Goal: Transaction & Acquisition: Download file/media

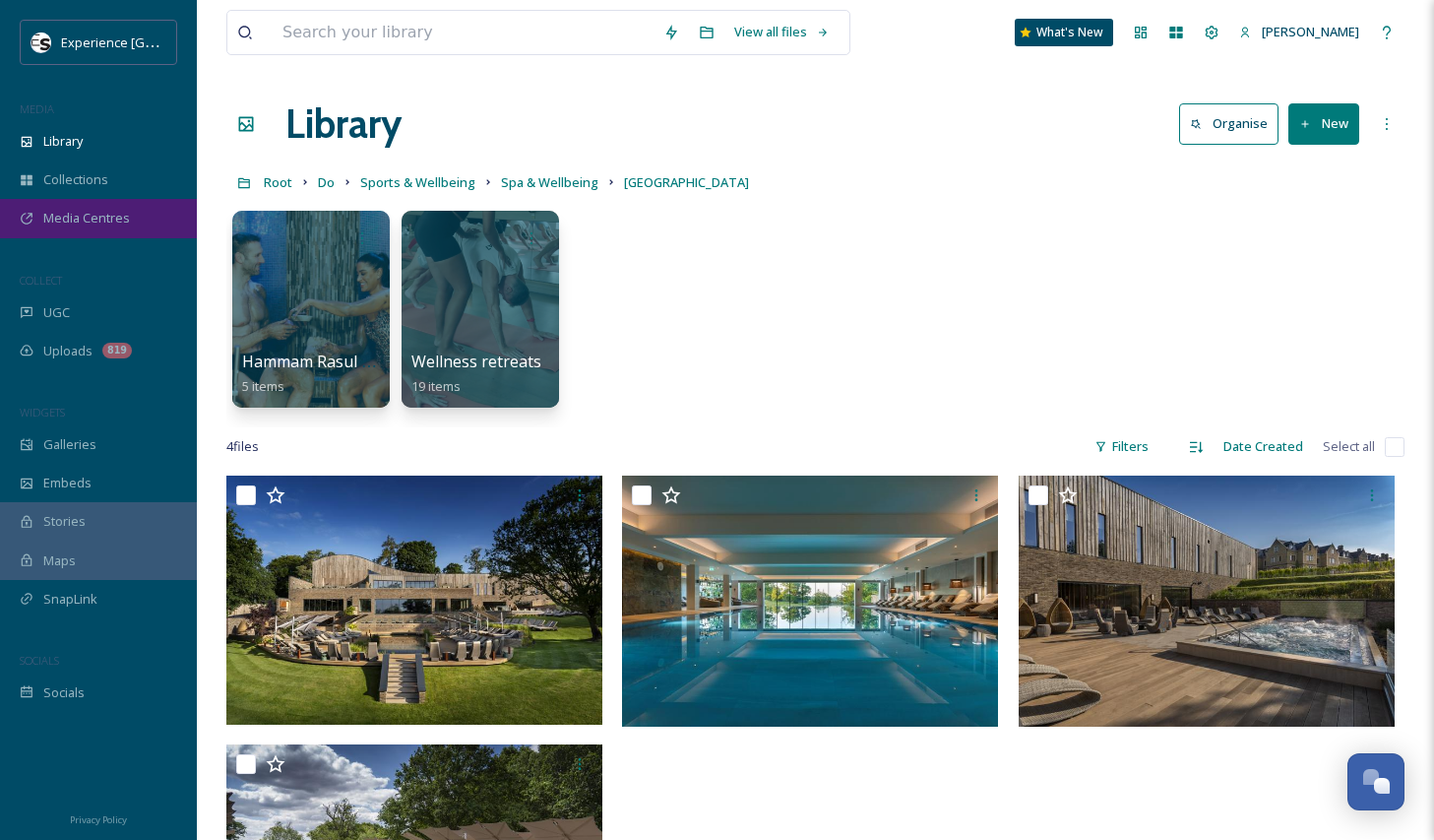
click at [85, 217] on span "Media Centres" at bounding box center [86, 217] width 87 height 19
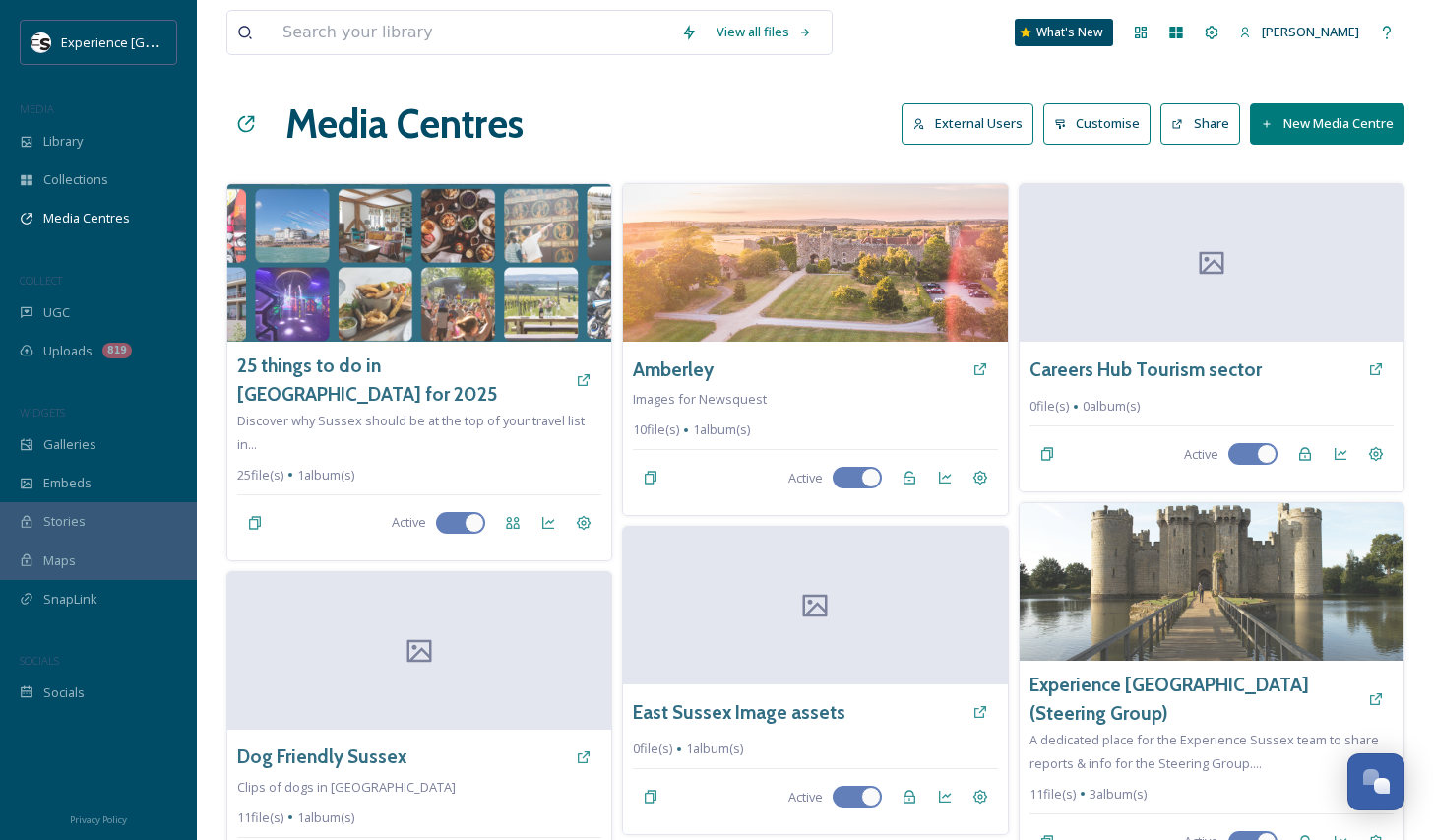
click at [446, 10] on div "View all files" at bounding box center [529, 32] width 607 height 45
click at [459, 36] on input at bounding box center [472, 32] width 399 height 43
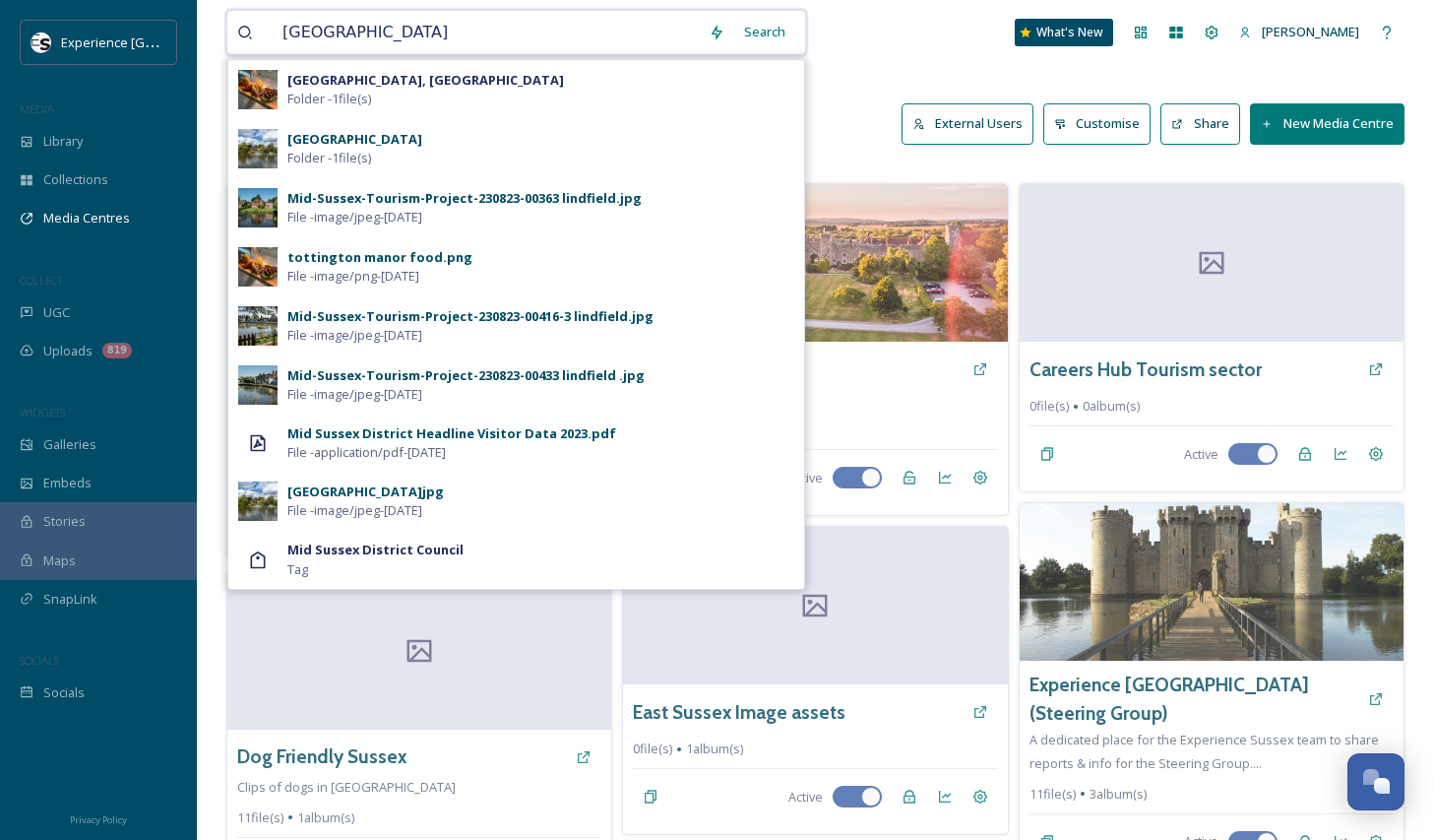
type input "[GEOGRAPHIC_DATA]"
click at [350, 136] on strong "[GEOGRAPHIC_DATA]" at bounding box center [354, 139] width 135 height 18
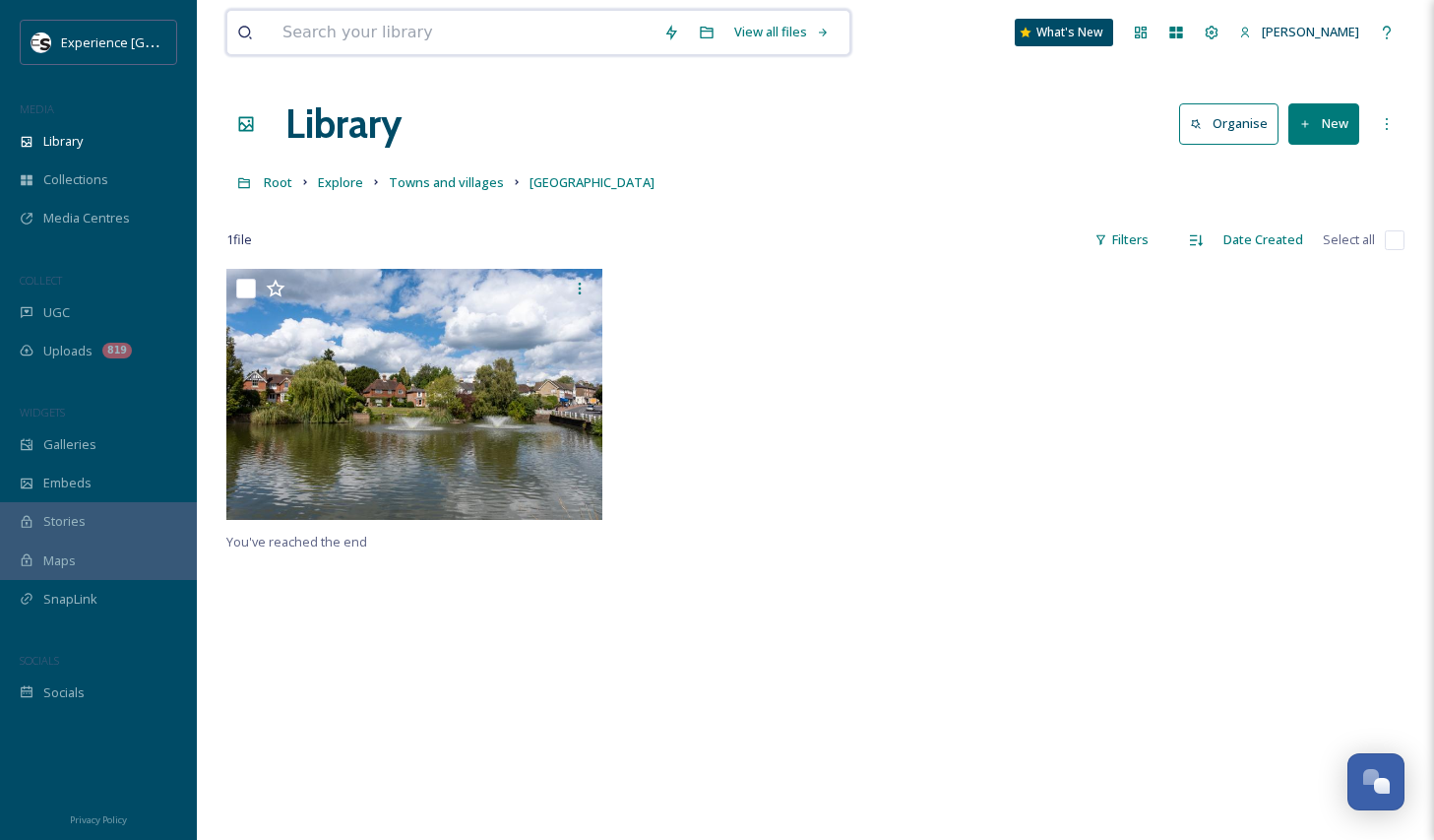
click at [399, 31] on input at bounding box center [463, 32] width 381 height 43
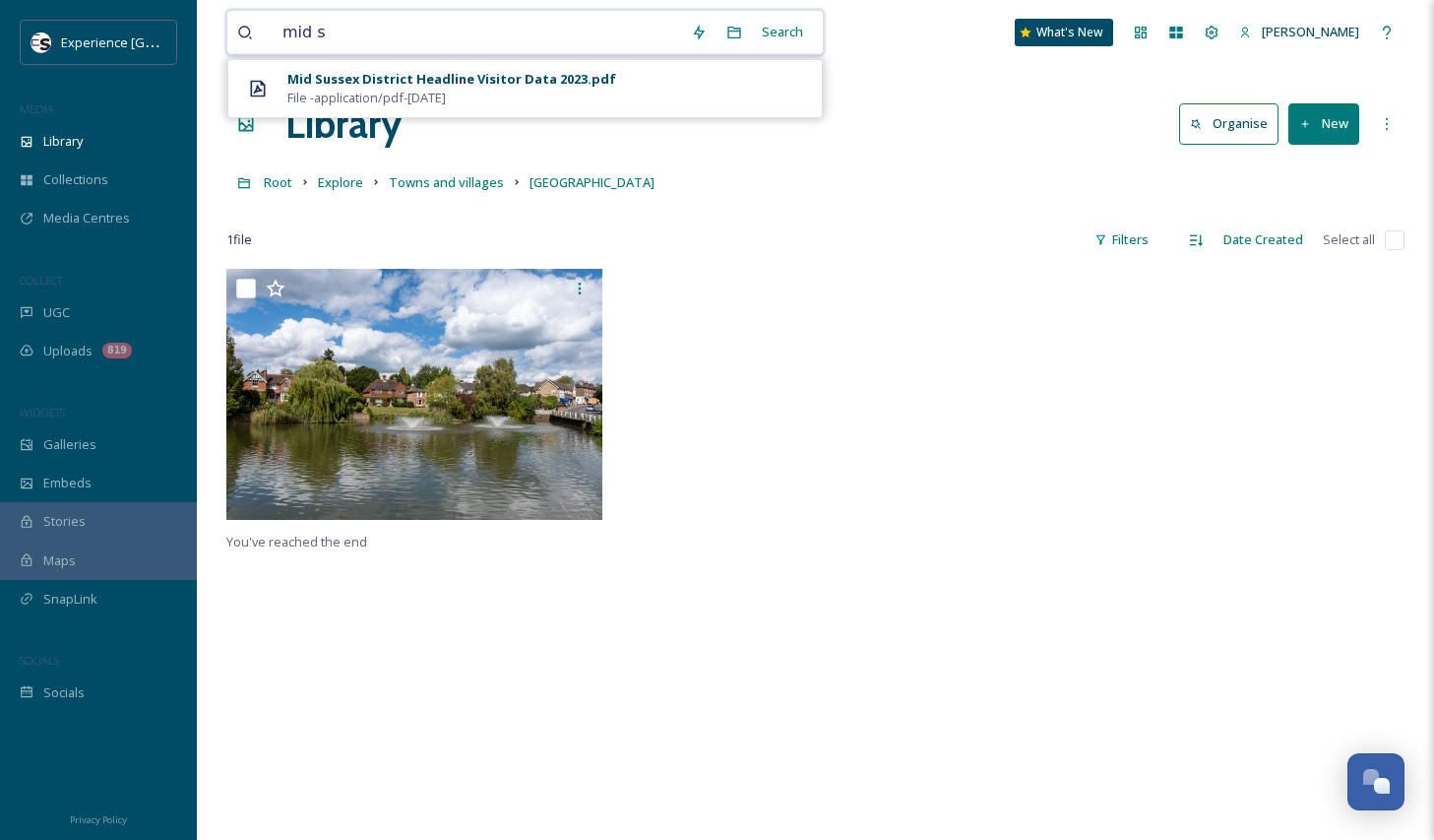
type input "mid s"
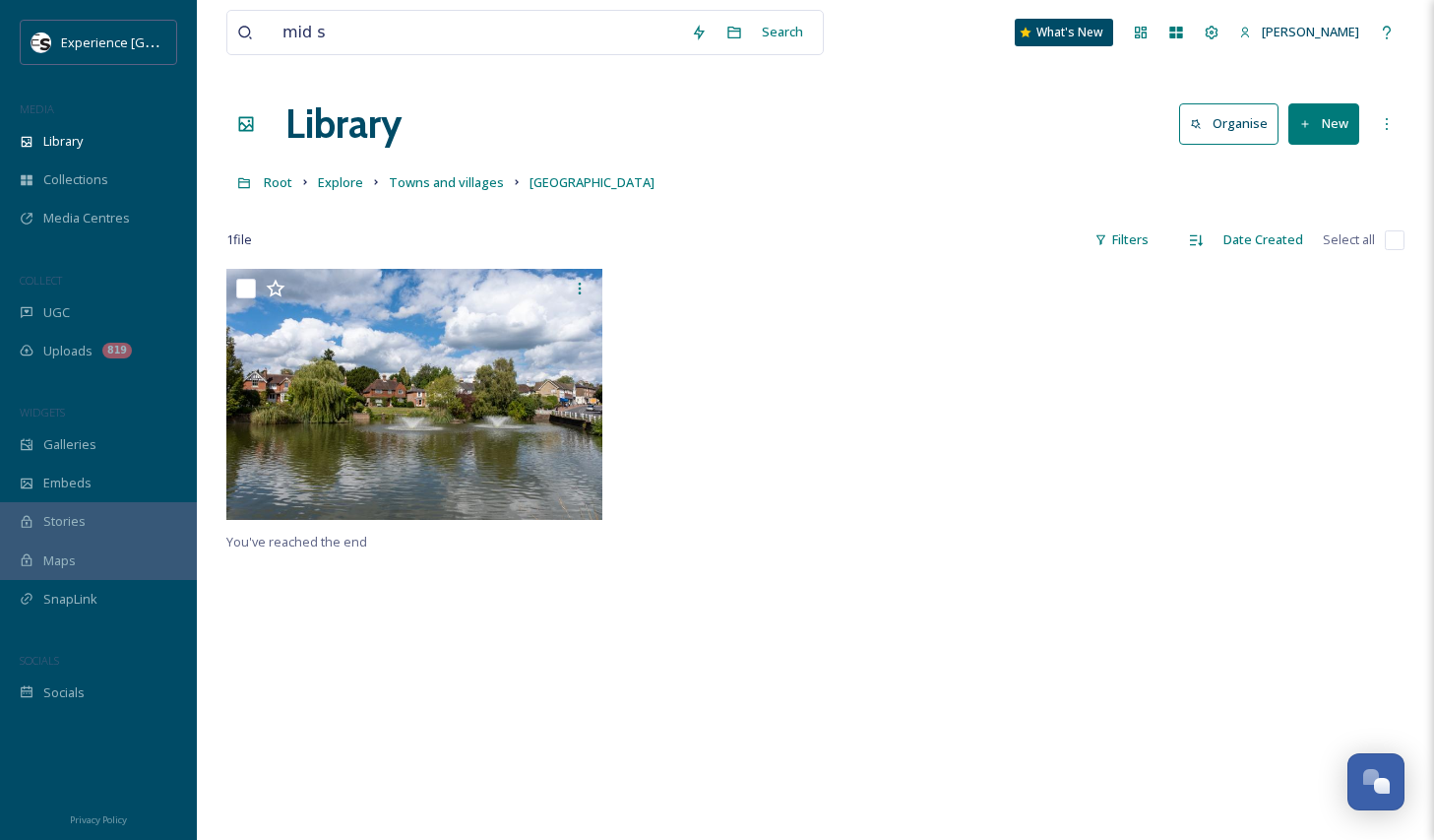
click at [741, 133] on div "Library Organise New" at bounding box center [815, 124] width 1179 height 59
click at [97, 192] on div "Collections" at bounding box center [99, 179] width 197 height 39
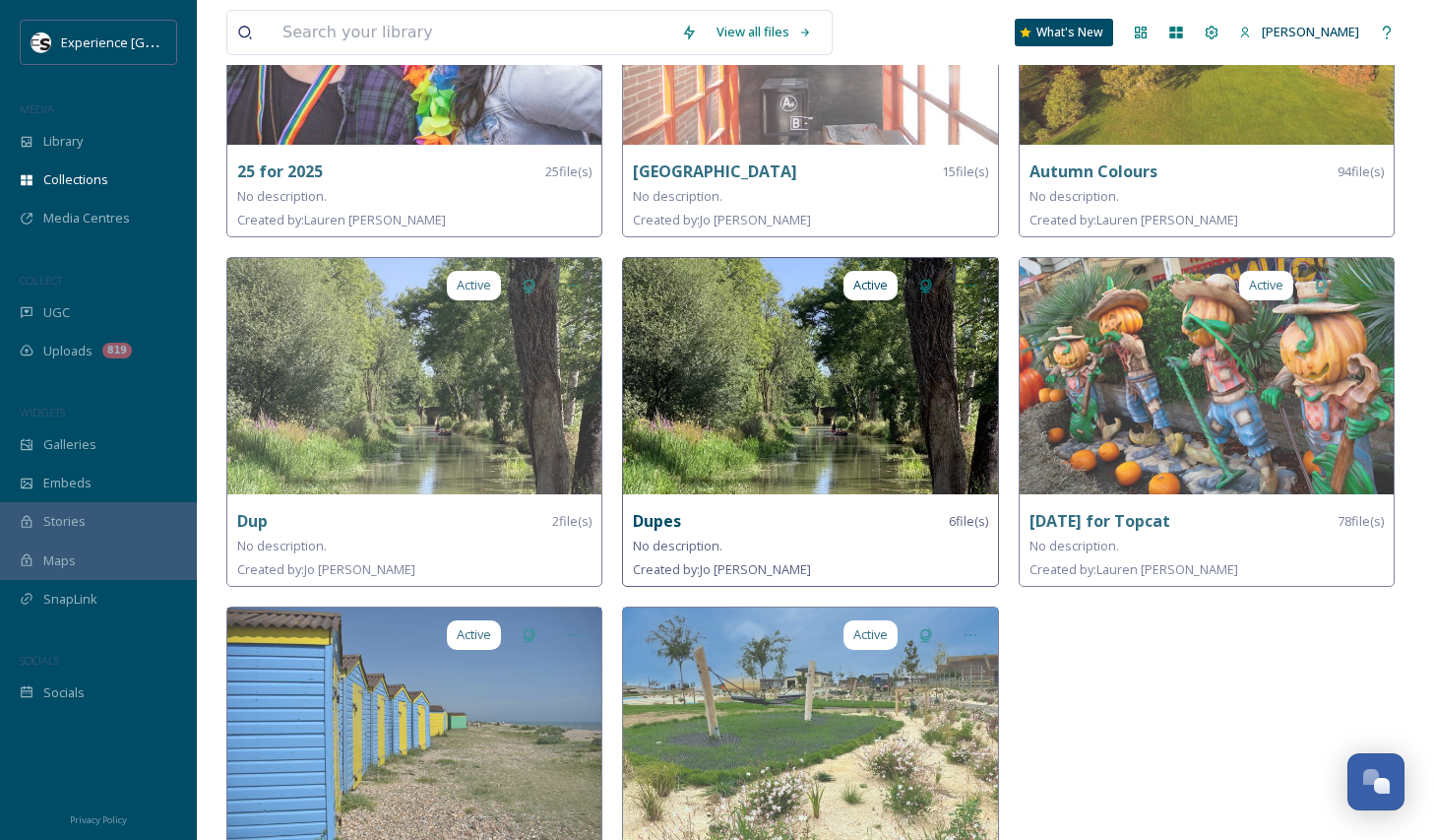
scroll to position [15, 0]
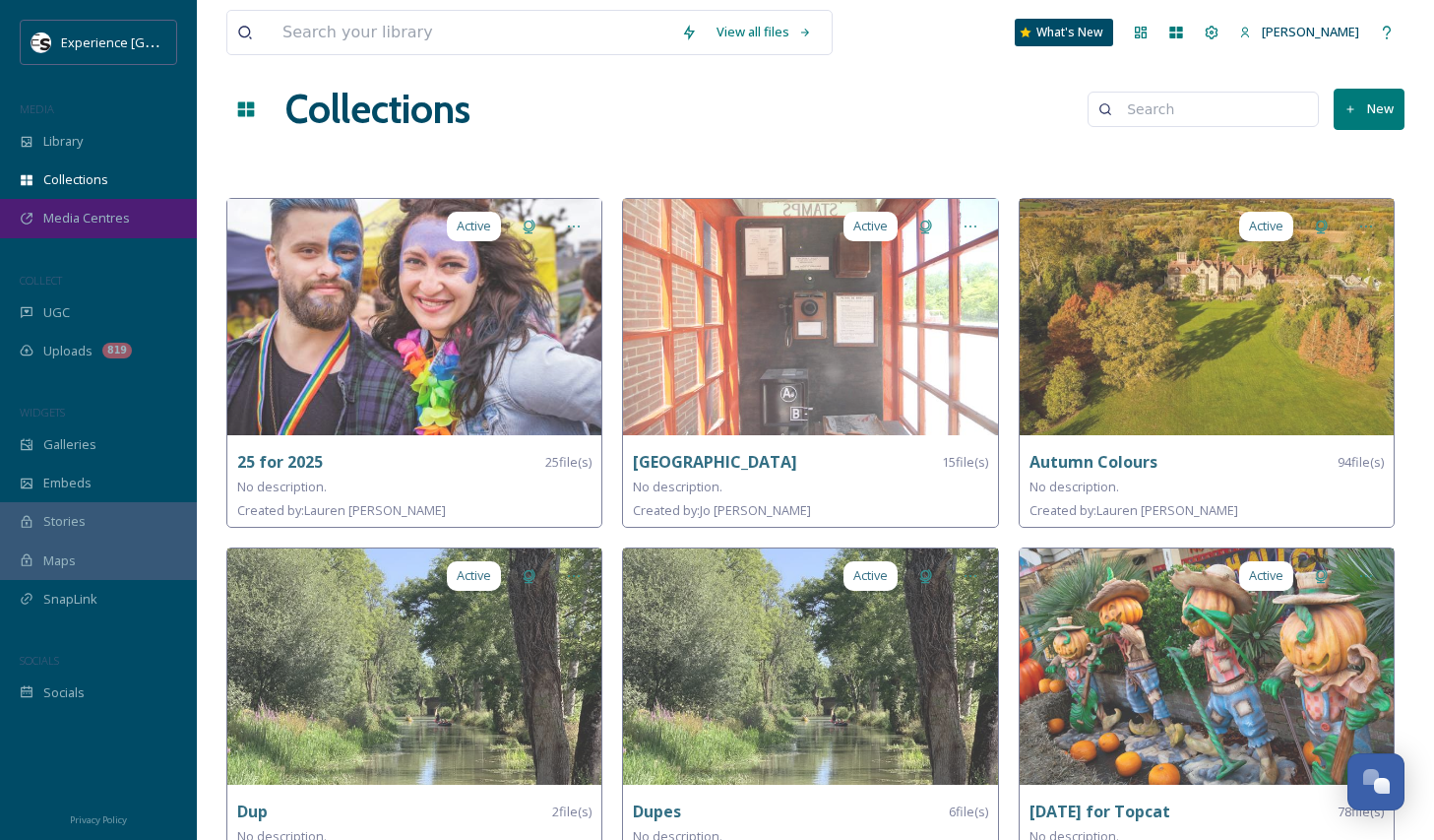
click at [93, 220] on span "Media Centres" at bounding box center [86, 217] width 87 height 19
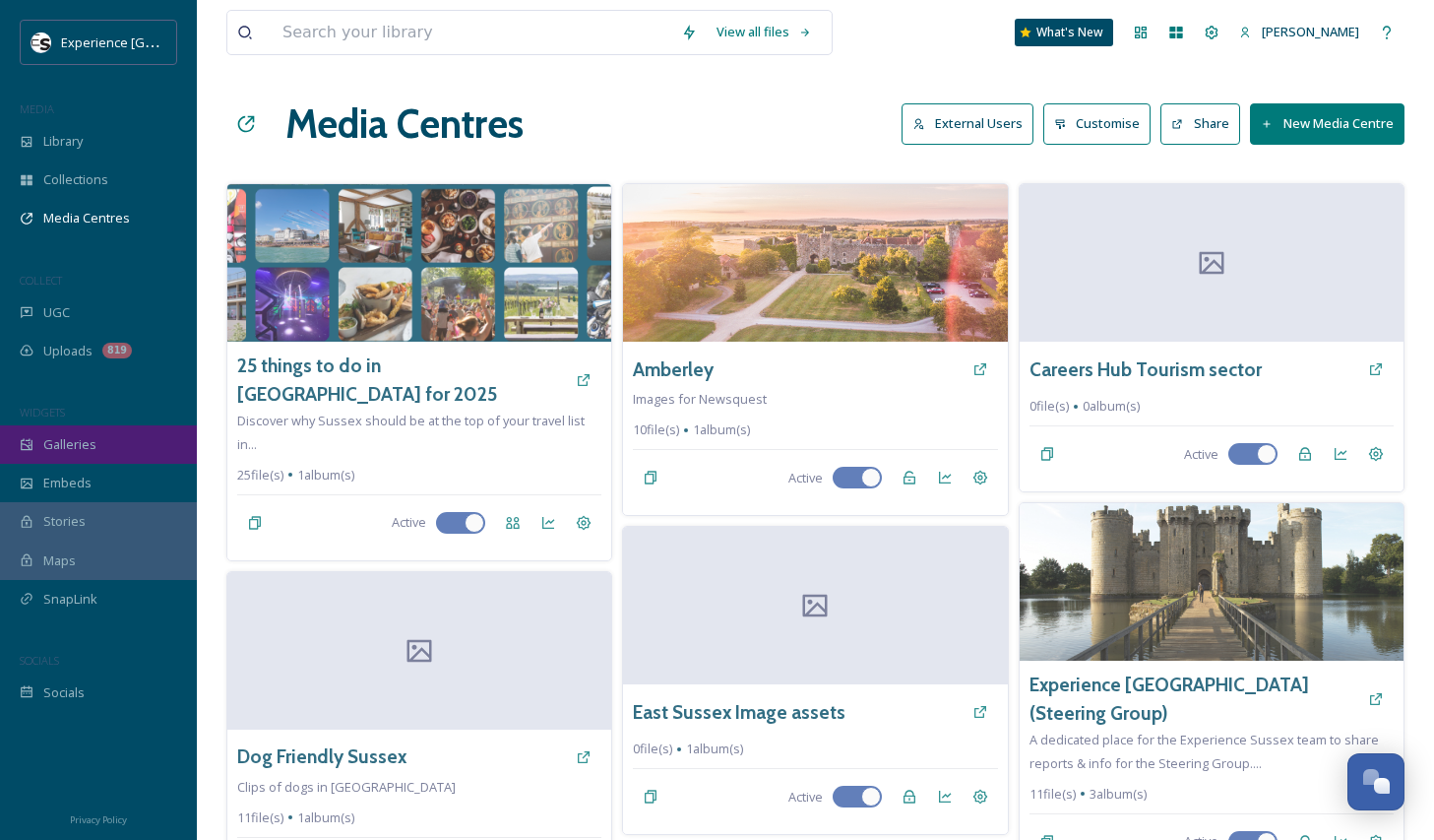
click at [71, 444] on span "Galleries" at bounding box center [69, 444] width 53 height 19
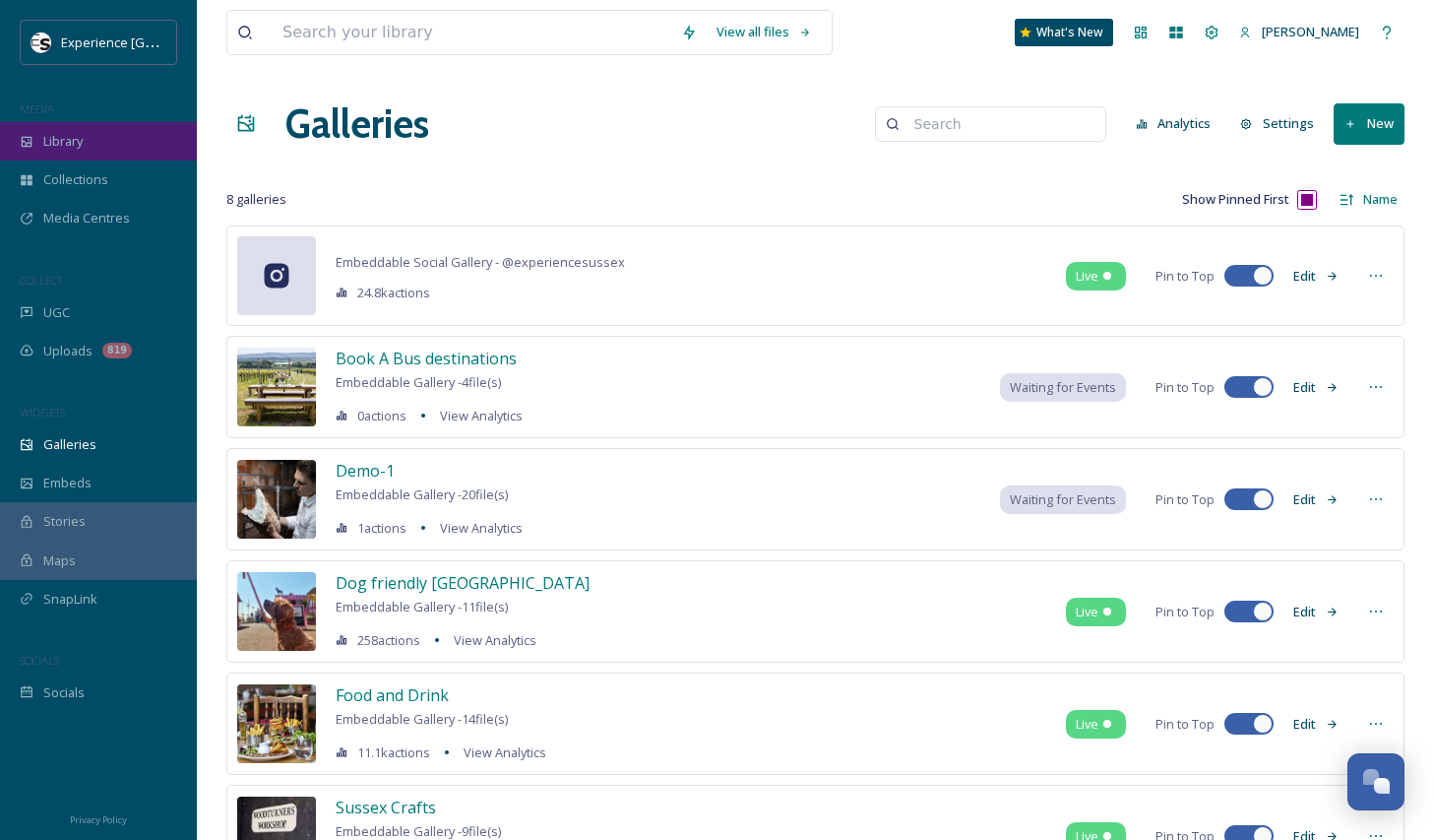
click at [83, 145] on span "Library" at bounding box center [63, 140] width 40 height 19
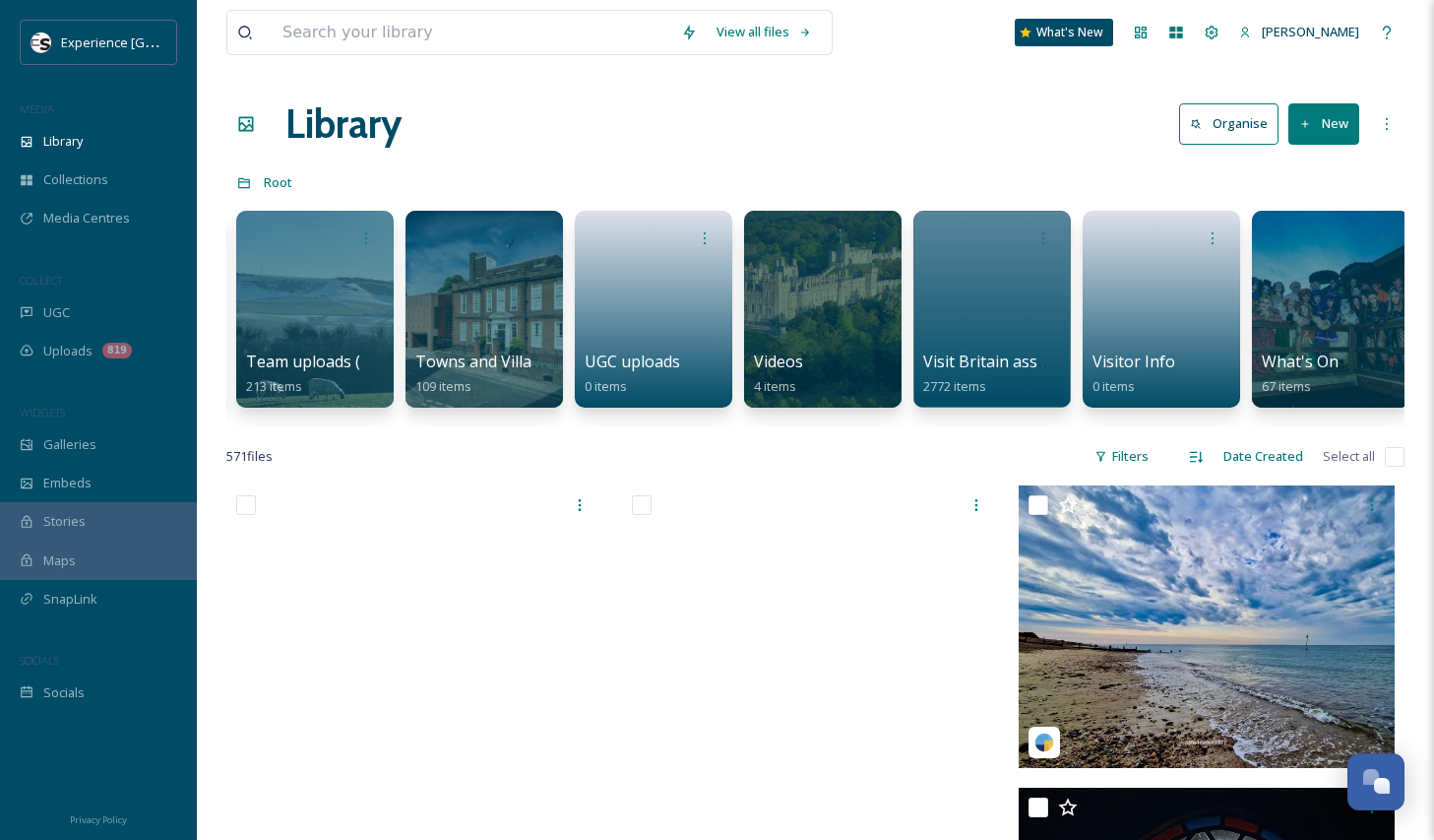
scroll to position [0, 2886]
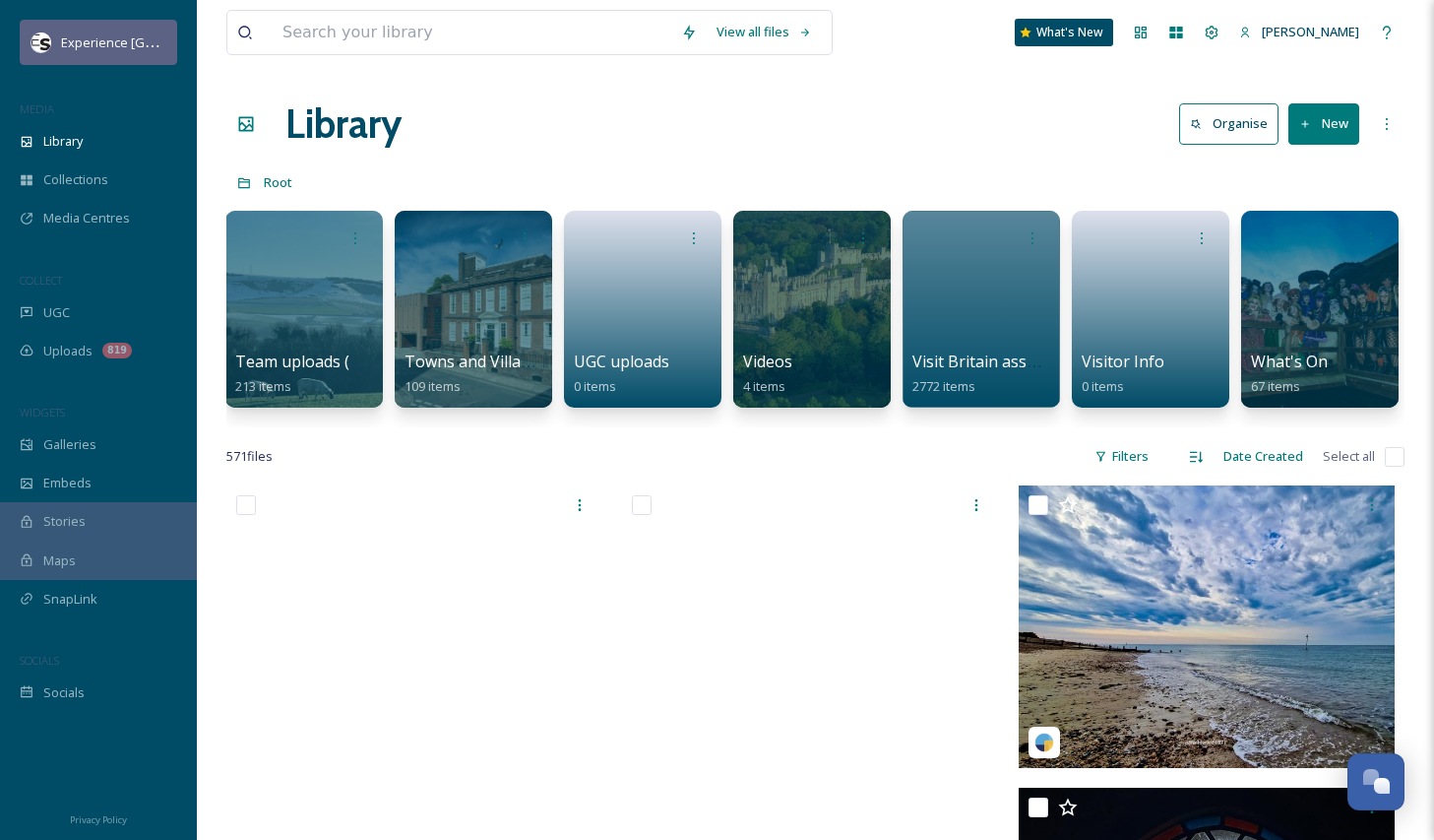
click at [113, 40] on span "Experience [GEOGRAPHIC_DATA]" at bounding box center [158, 42] width 195 height 19
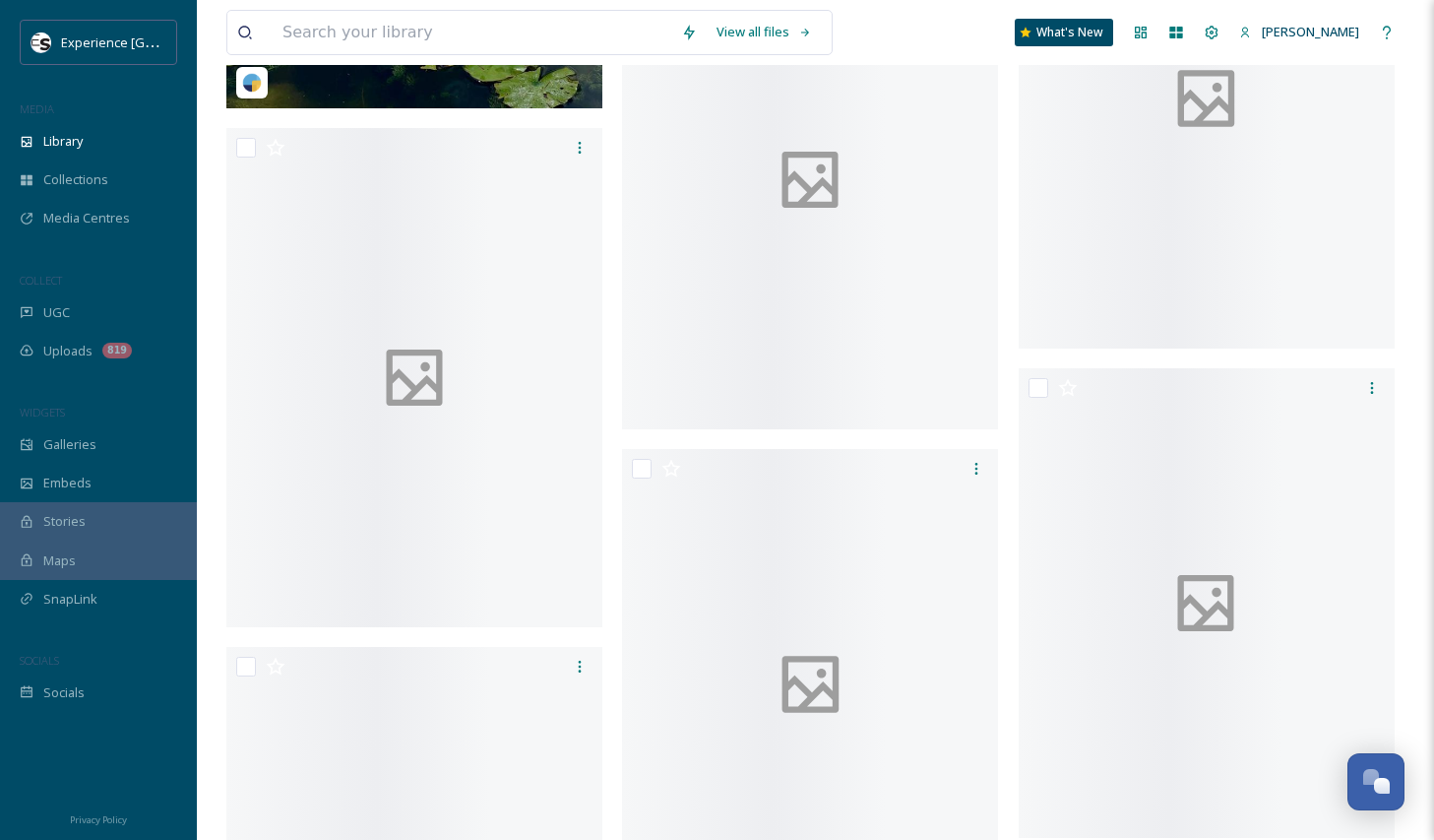
scroll to position [3052, 0]
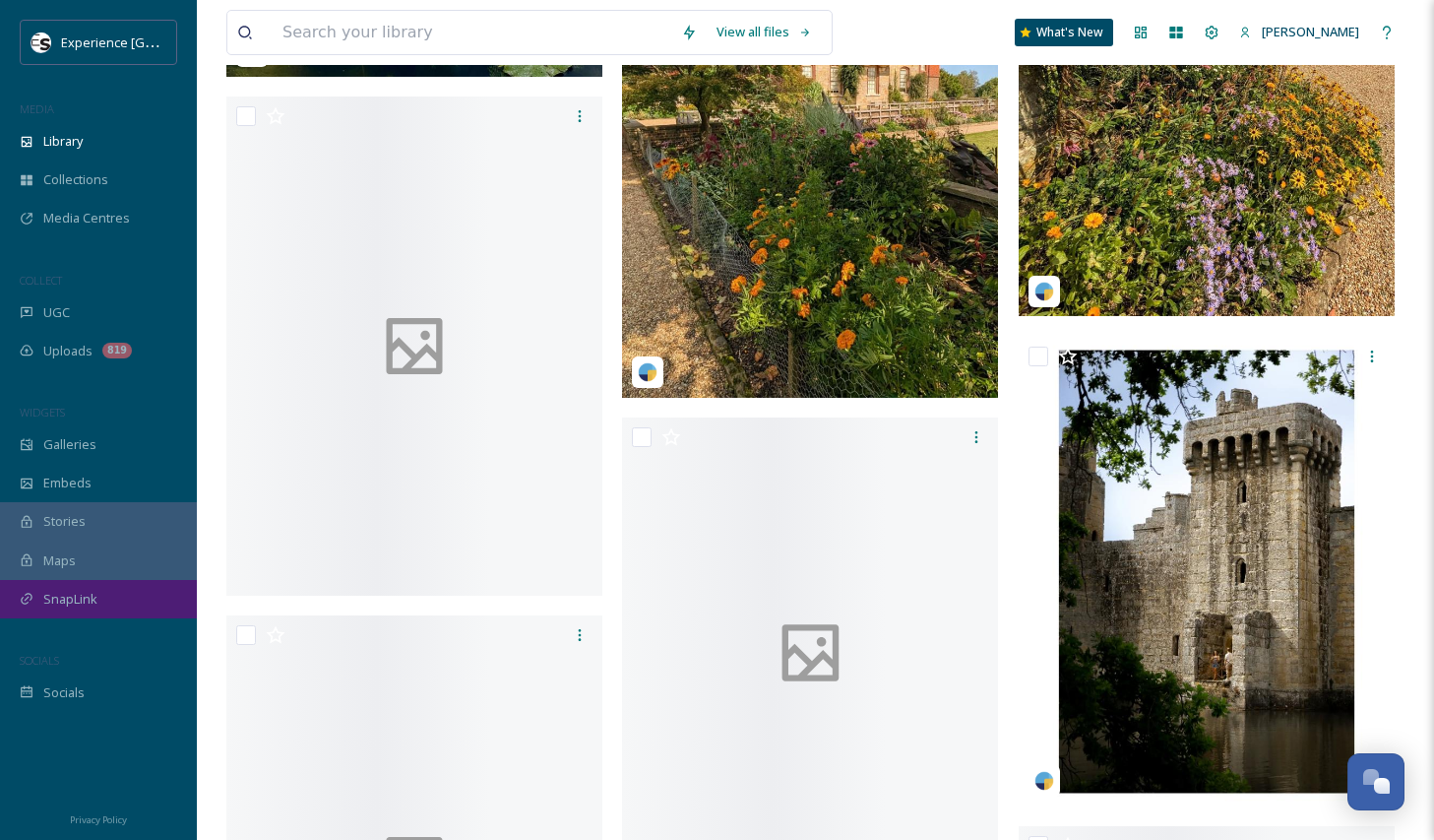
click at [67, 600] on span "SnapLink" at bounding box center [70, 599] width 54 height 19
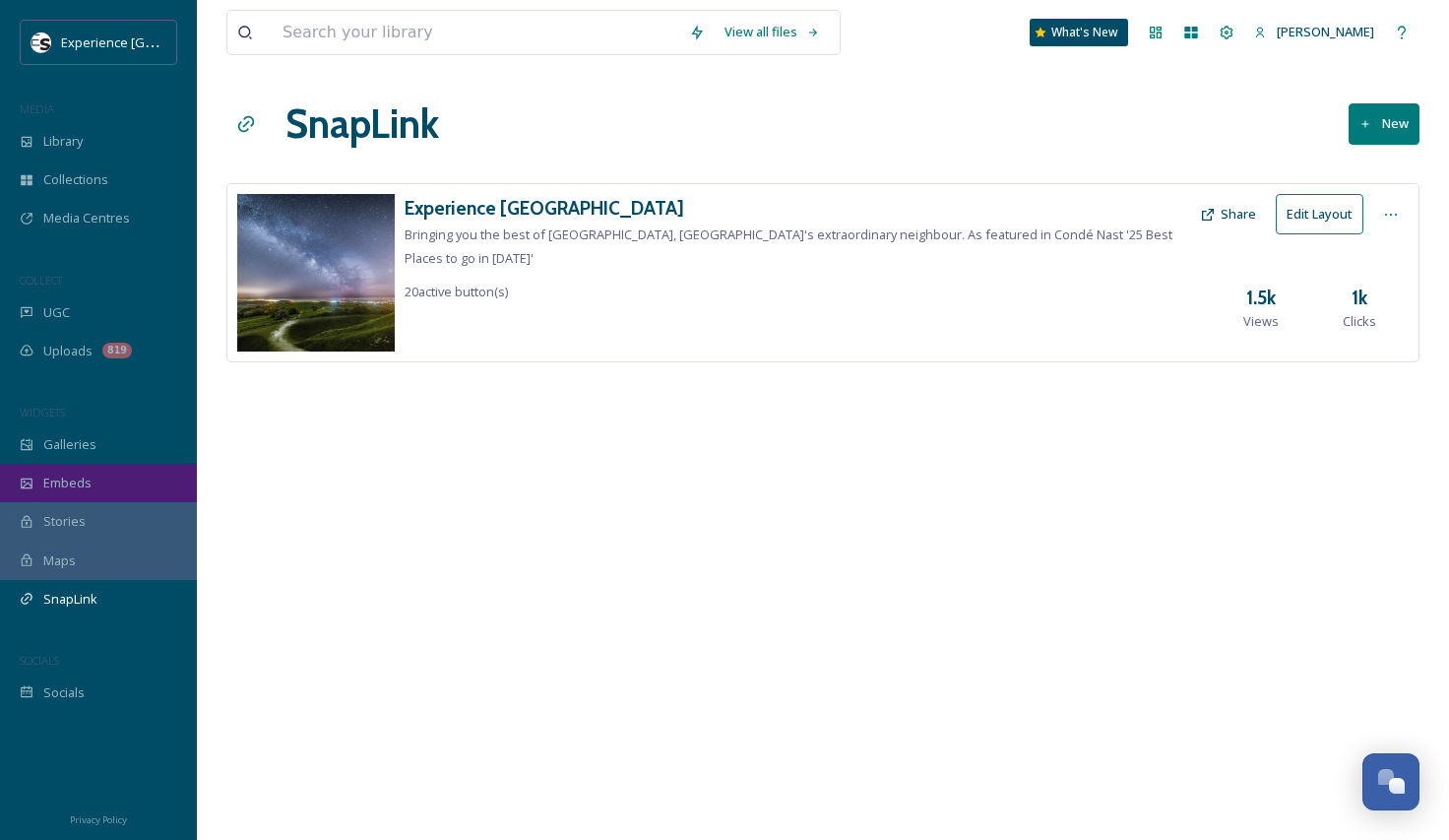
click at [75, 480] on span "Embeds" at bounding box center [67, 482] width 48 height 19
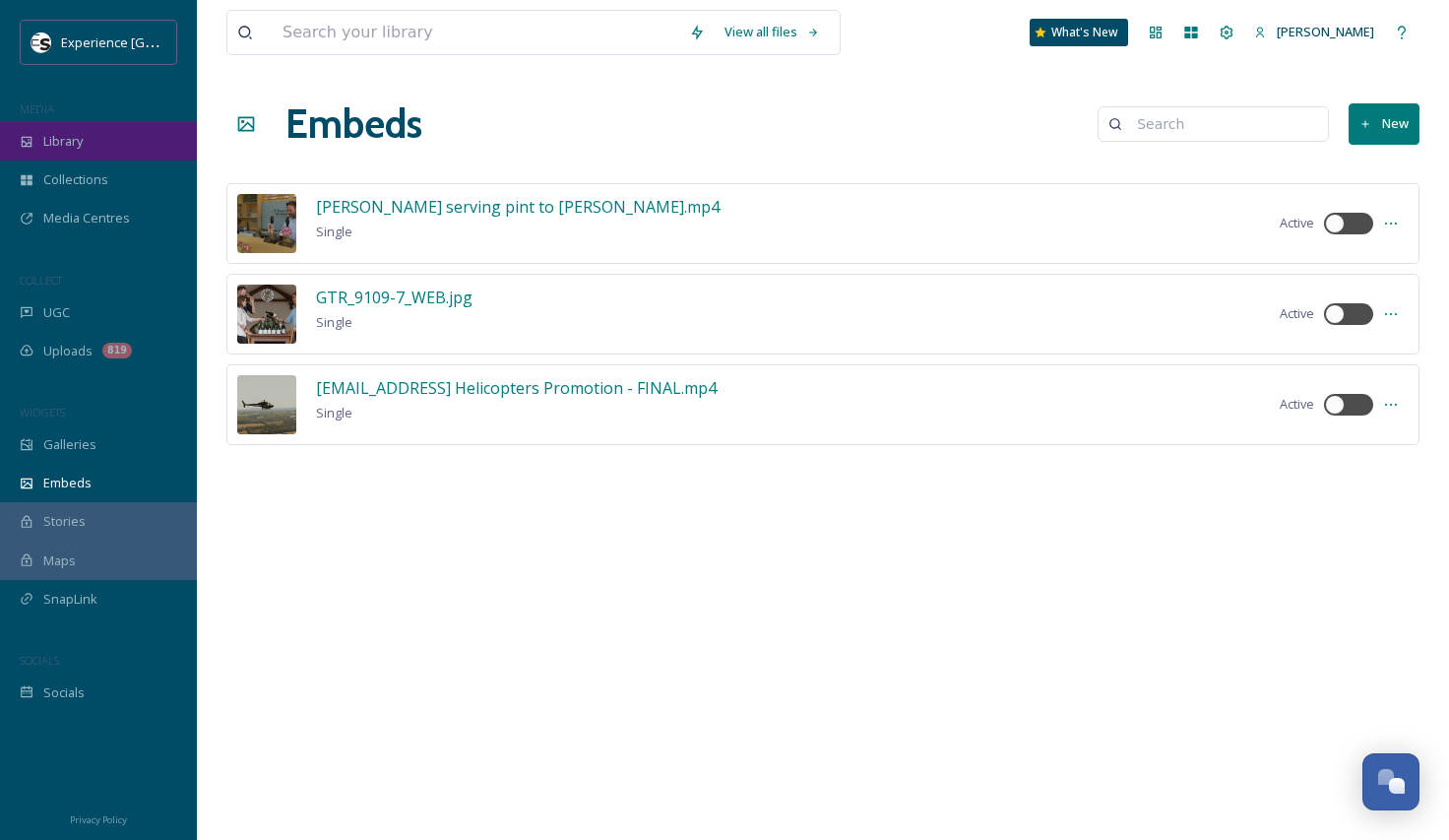
click at [48, 138] on span "Library" at bounding box center [63, 140] width 40 height 19
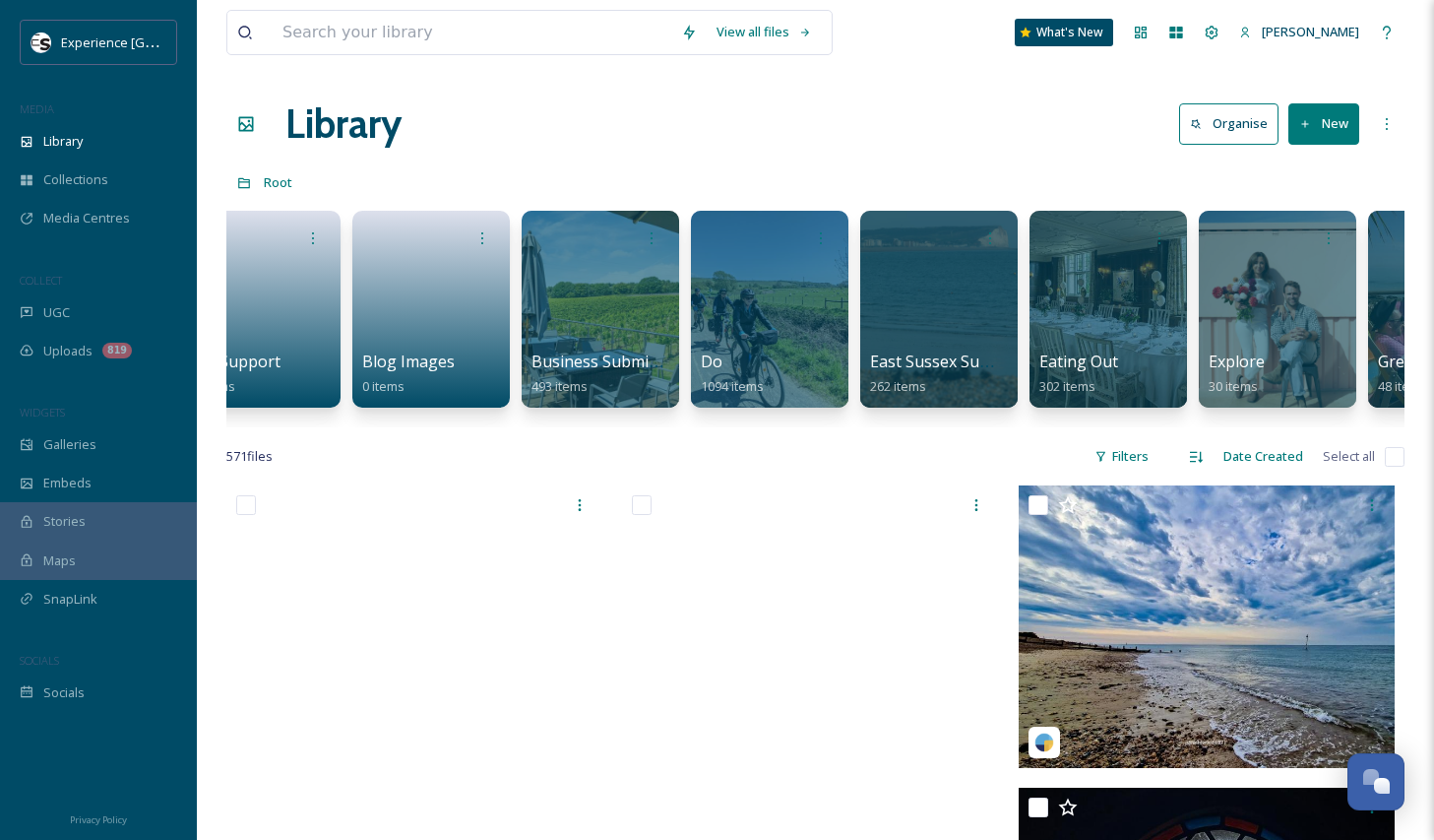
scroll to position [0, 32]
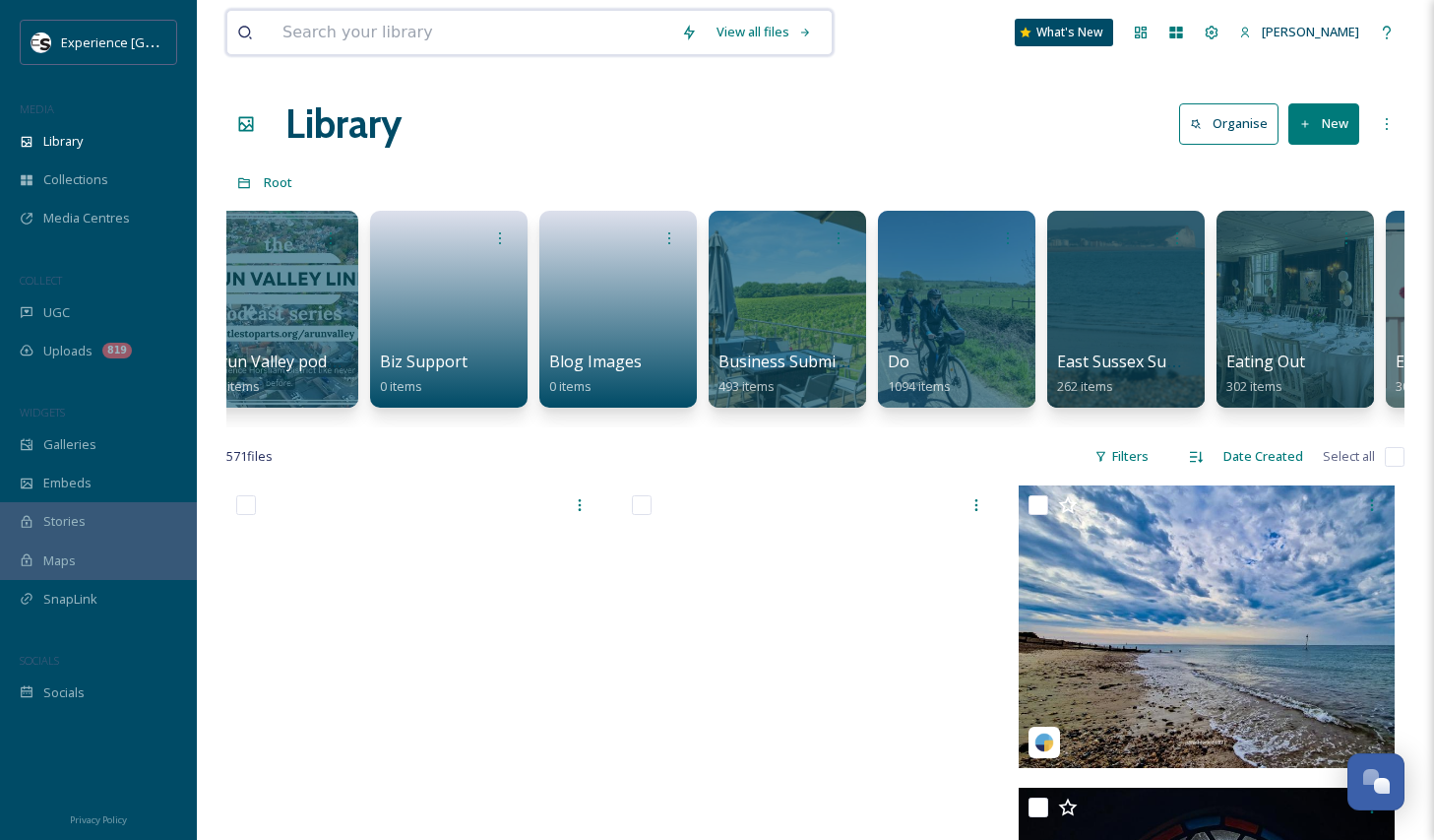
click at [495, 31] on input at bounding box center [472, 32] width 399 height 43
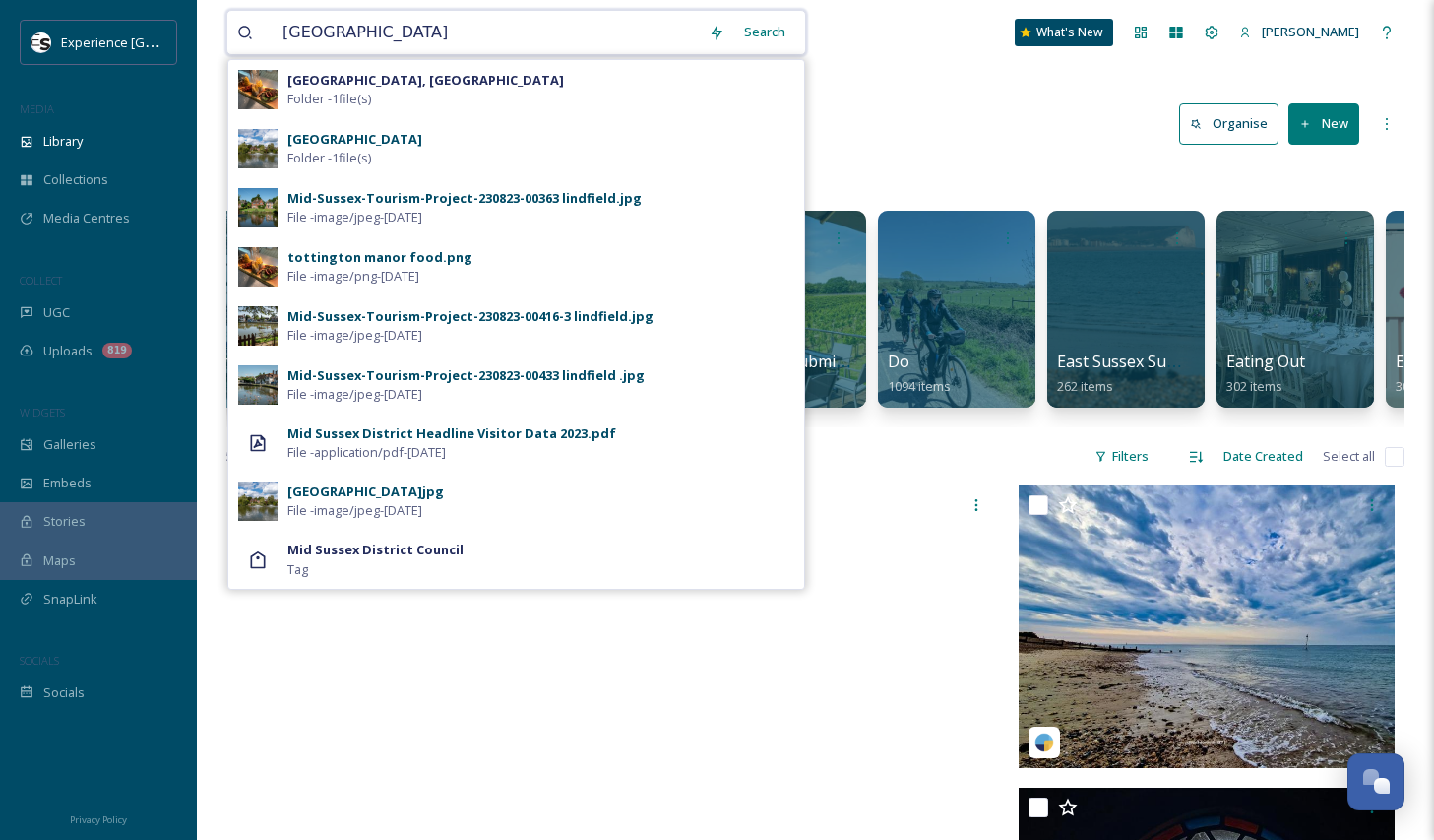
type input "[GEOGRAPHIC_DATA]"
click at [337, 137] on strong "[GEOGRAPHIC_DATA]" at bounding box center [354, 139] width 135 height 18
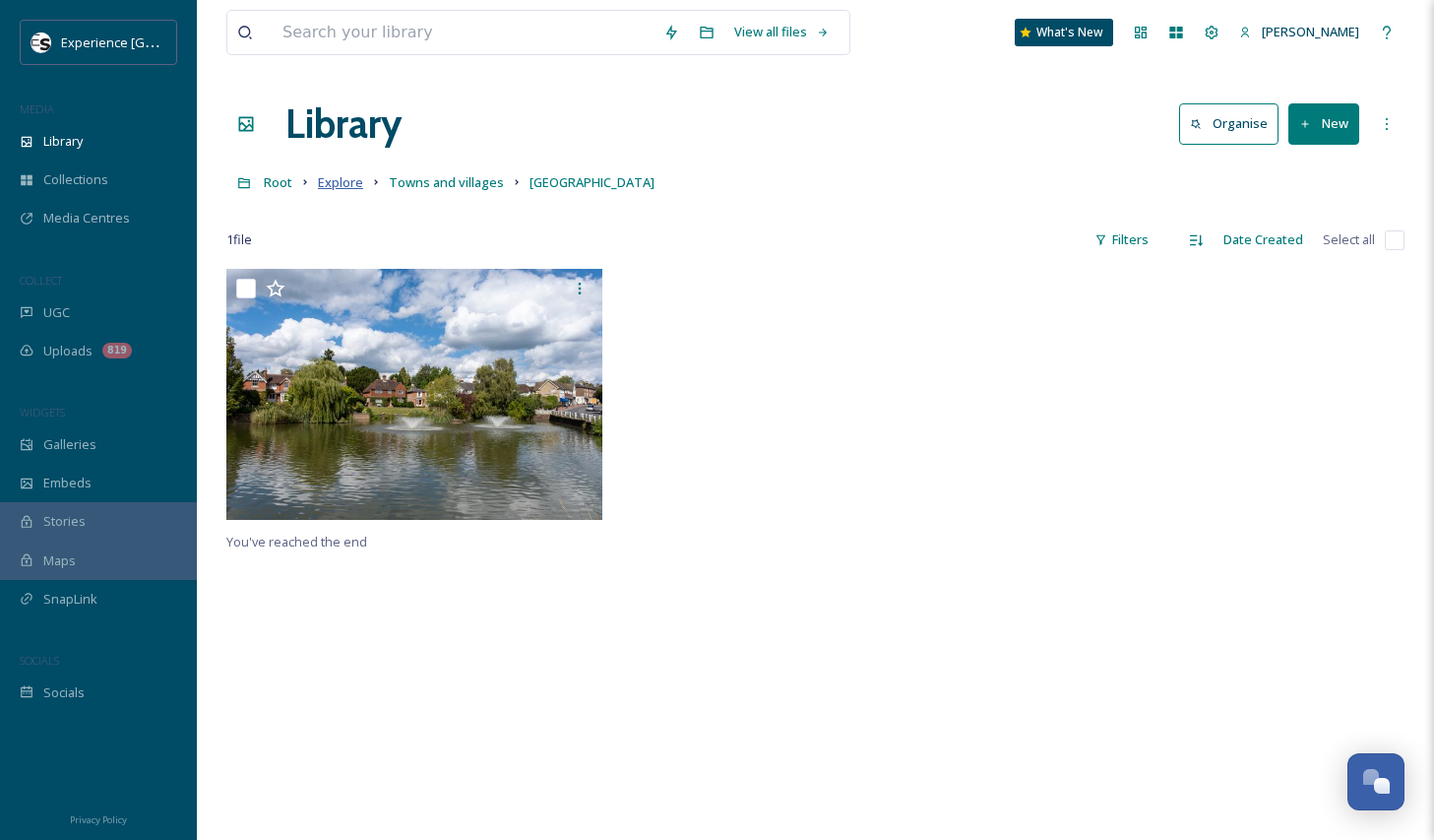
click at [335, 176] on span "Explore" at bounding box center [340, 182] width 45 height 18
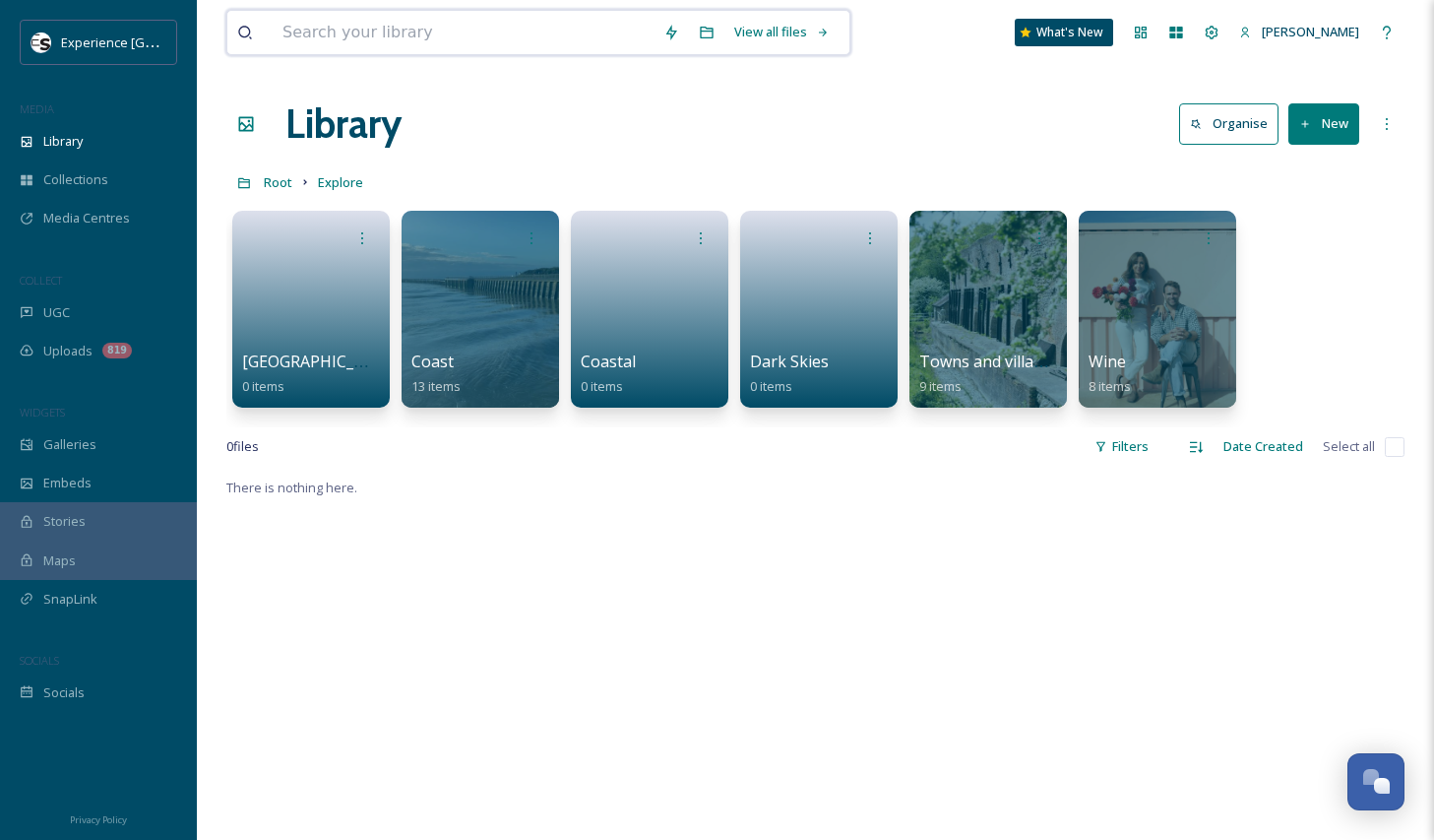
click at [431, 28] on input at bounding box center [463, 32] width 381 height 43
click at [63, 162] on div "Collections" at bounding box center [99, 179] width 197 height 39
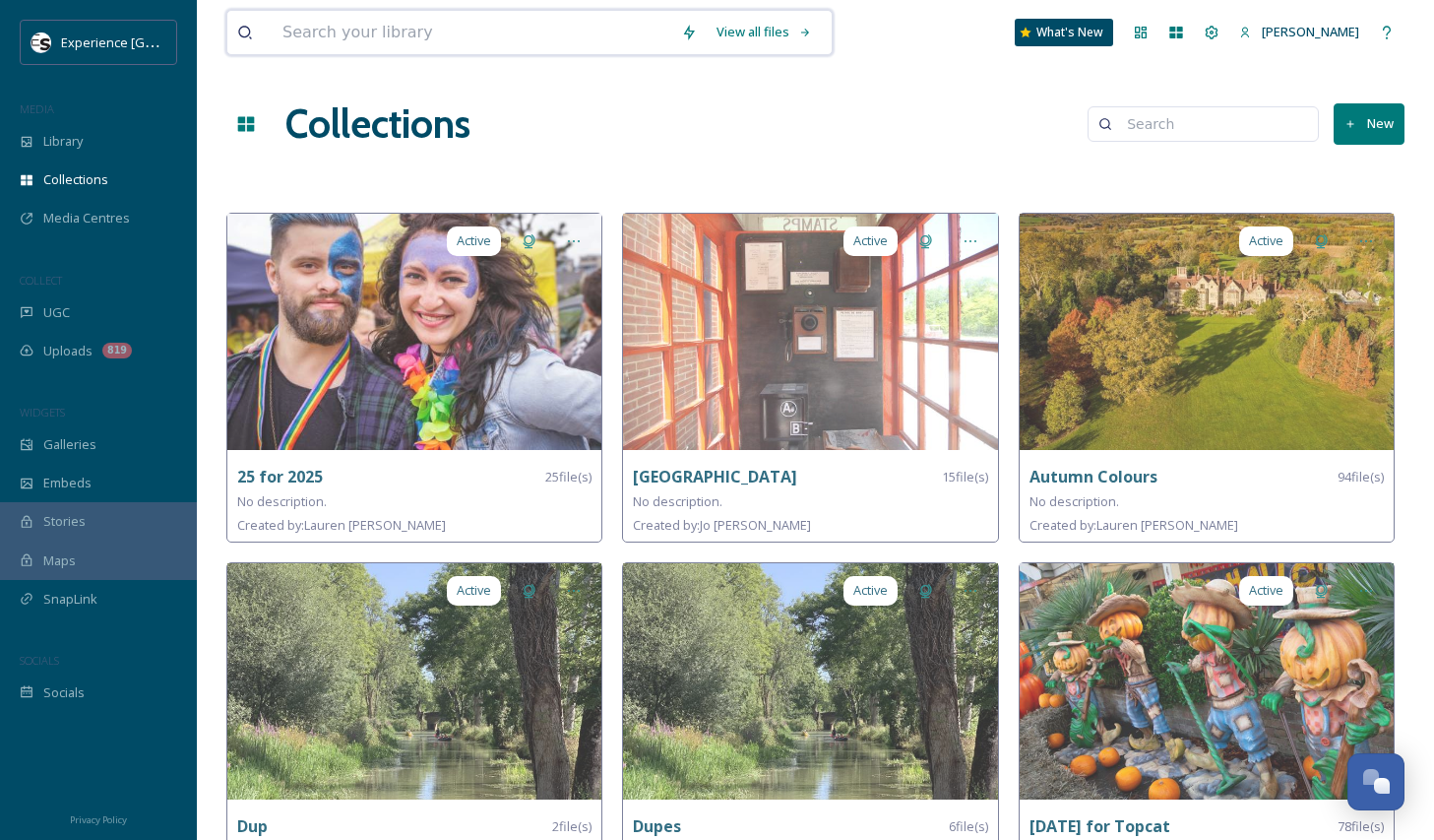
click at [370, 30] on input at bounding box center [472, 32] width 399 height 43
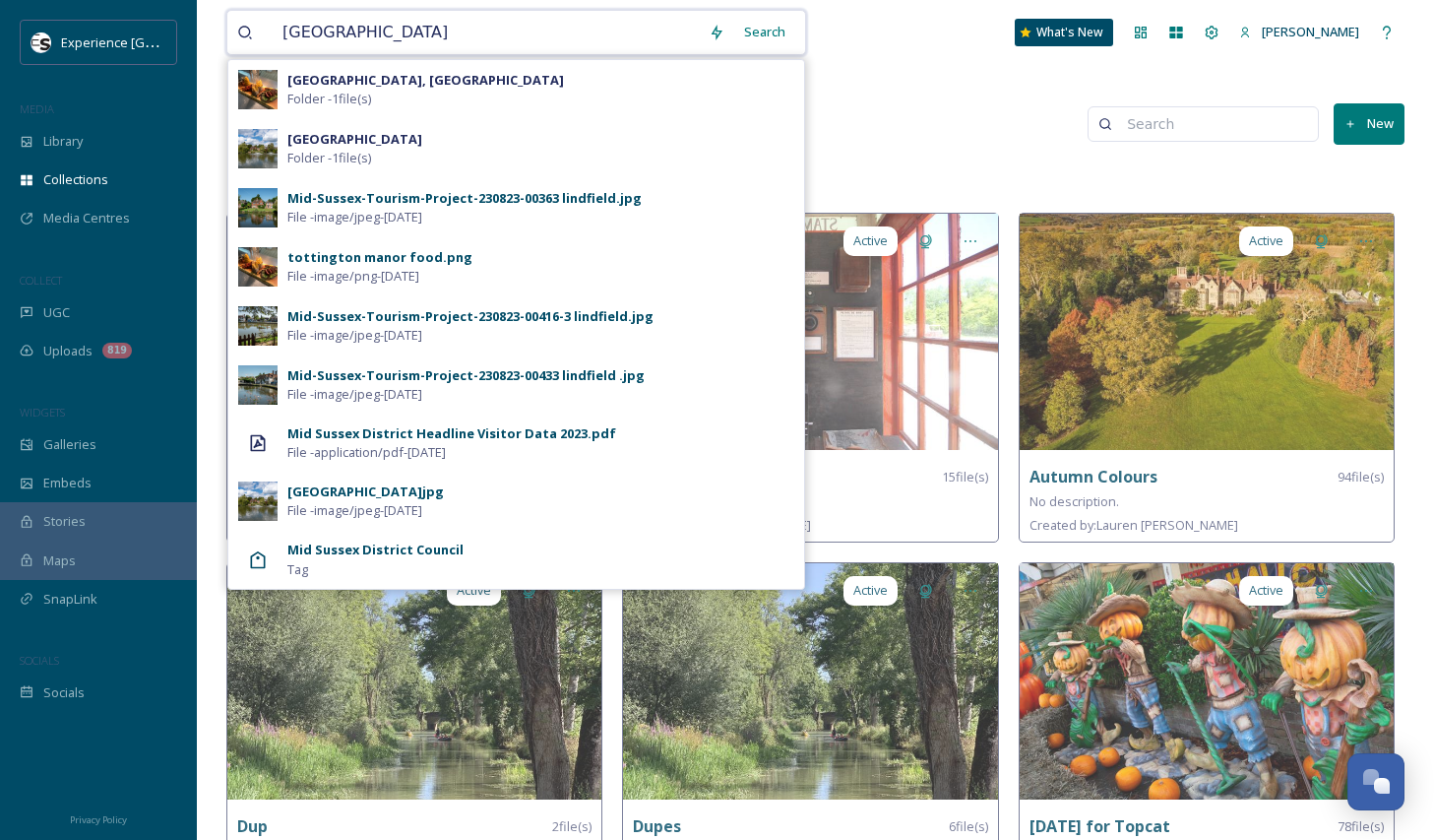
type input "[GEOGRAPHIC_DATA]"
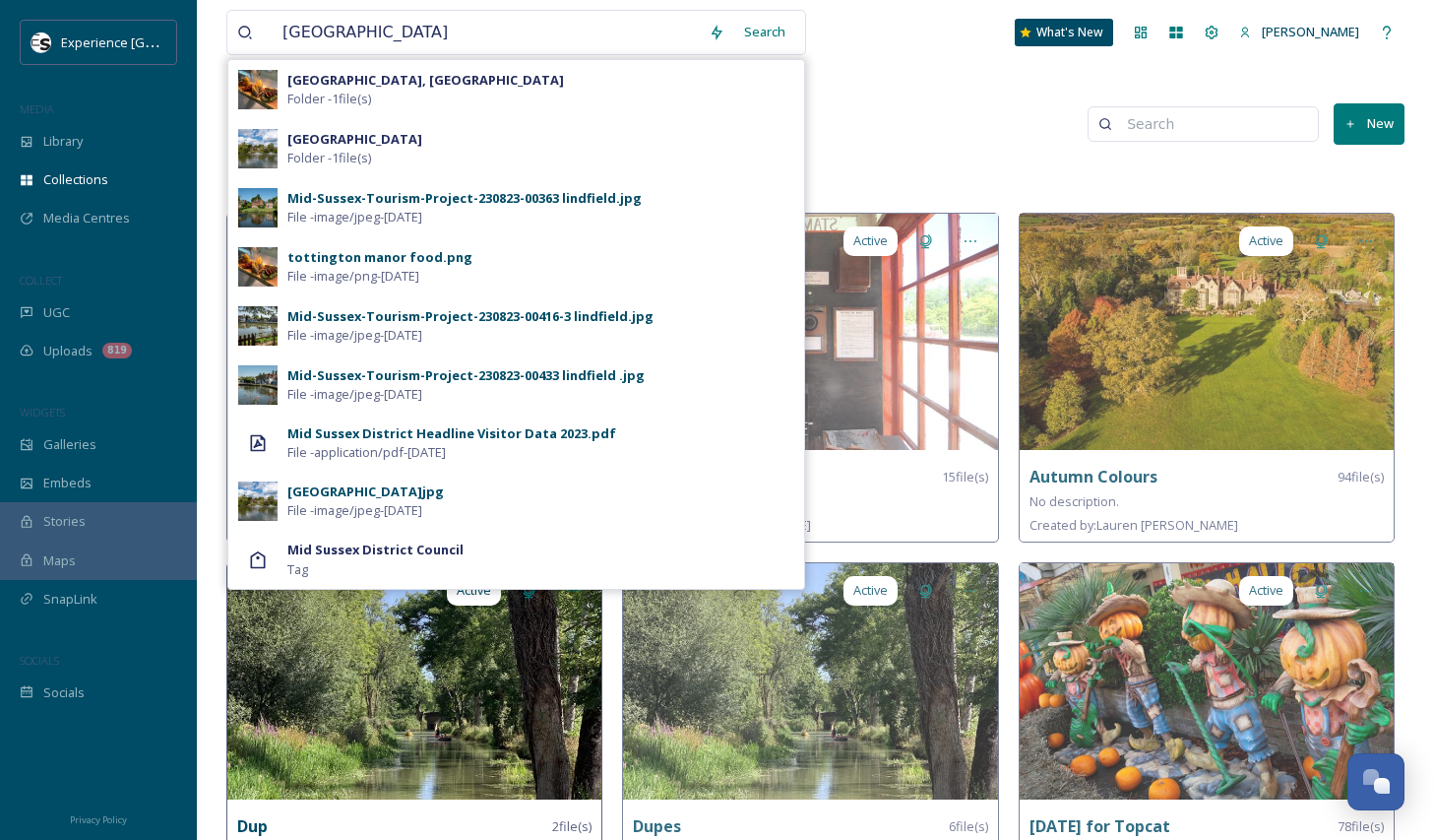
click at [382, 561] on div "Mid Sussex District Council Tag" at bounding box center [540, 559] width 507 height 38
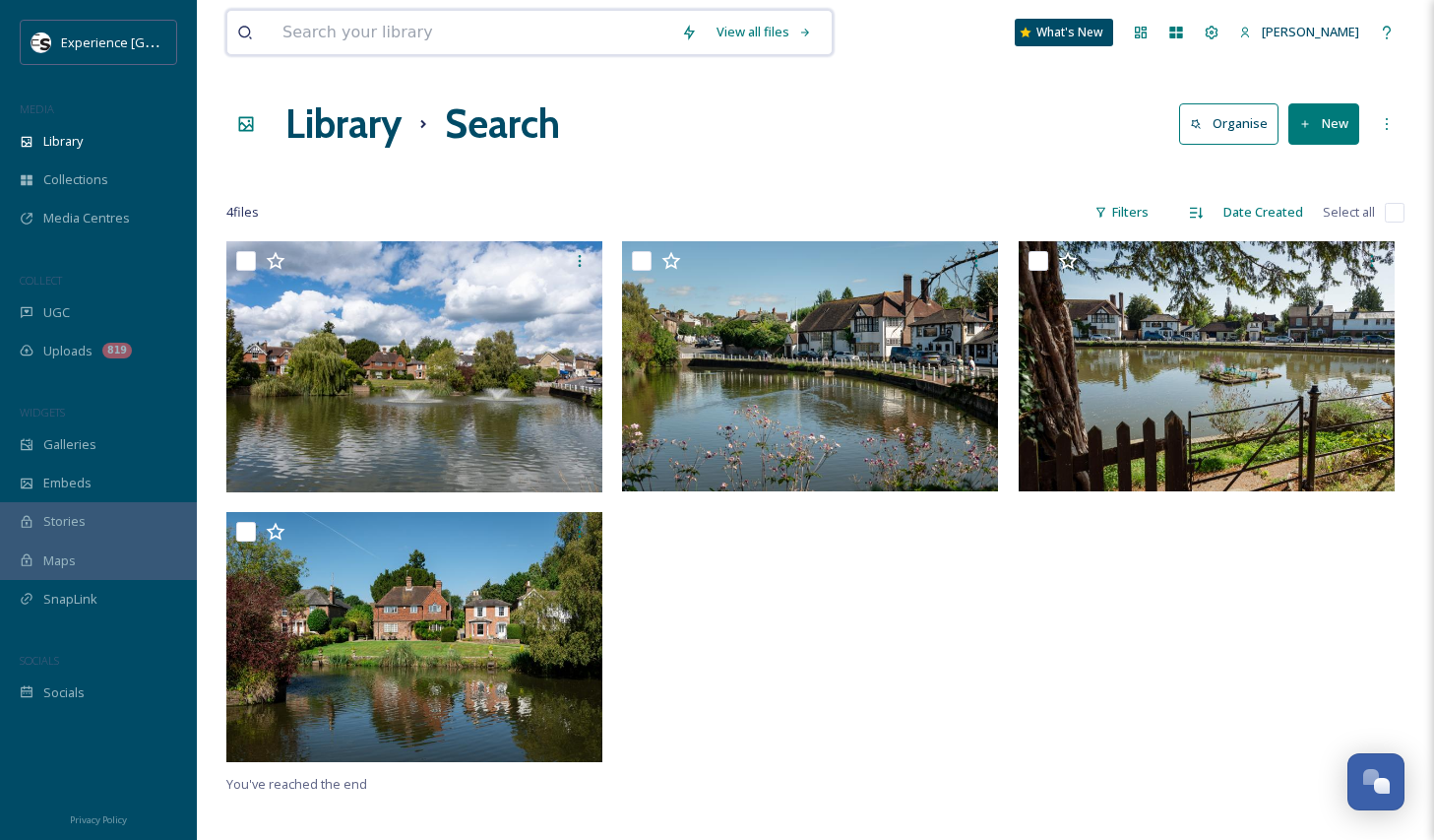
click at [420, 32] on input at bounding box center [472, 32] width 399 height 43
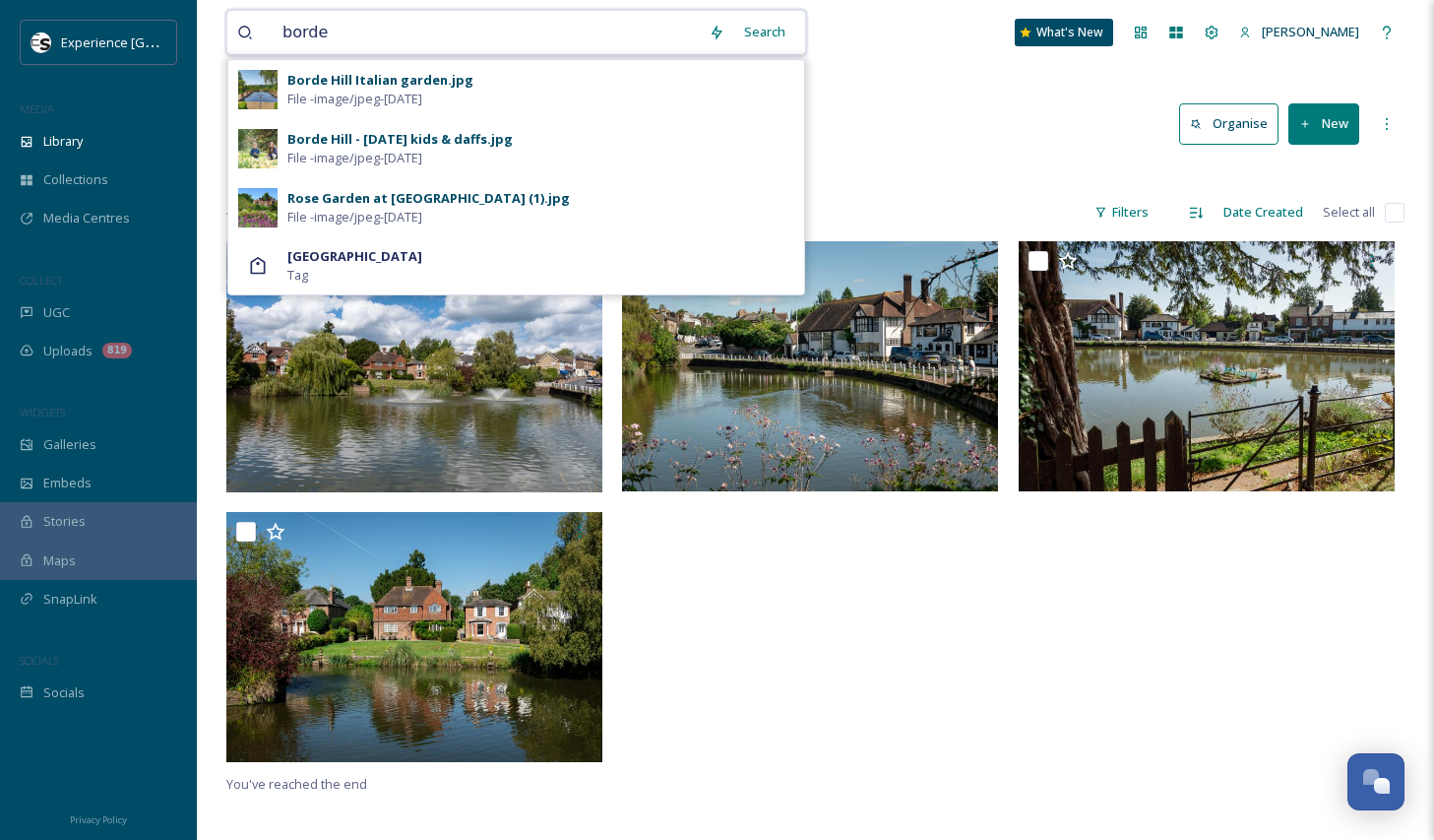
type input "borde"
click at [419, 88] on div "Borde Hill Italian garden.jpg" at bounding box center [380, 80] width 186 height 19
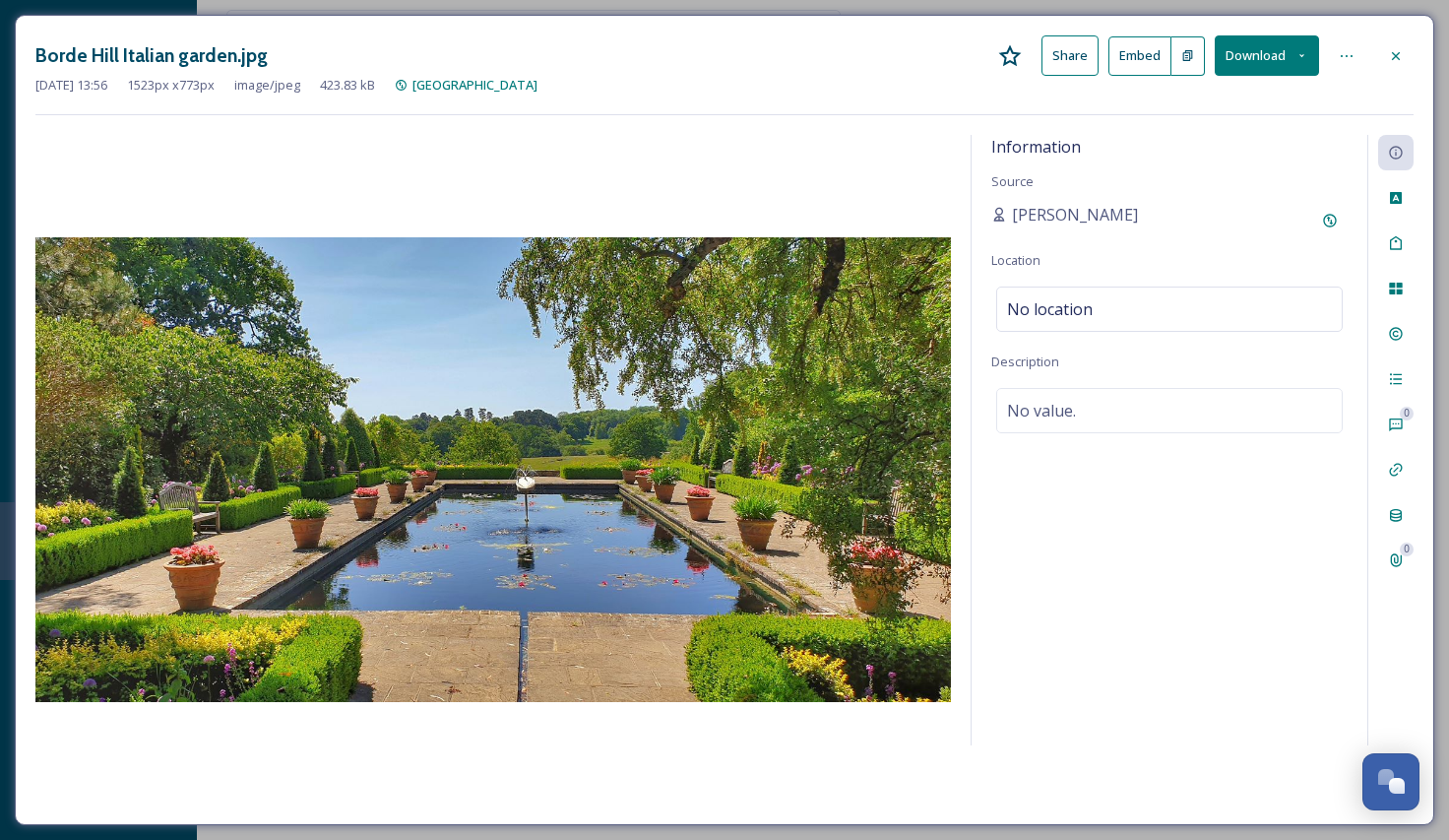
click at [1388, 63] on icon at bounding box center [1396, 56] width 16 height 16
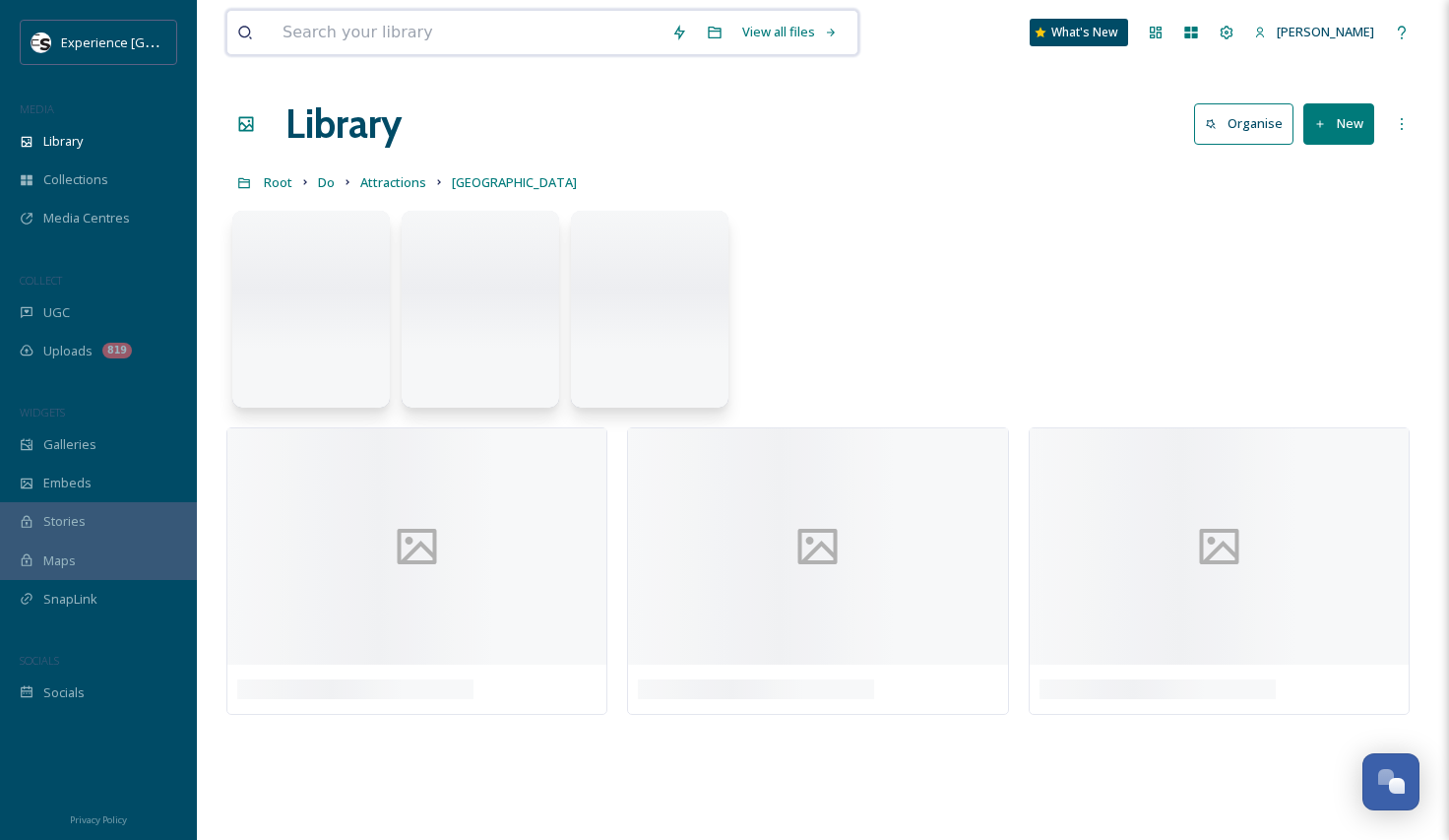
click at [503, 44] on input at bounding box center [467, 32] width 389 height 43
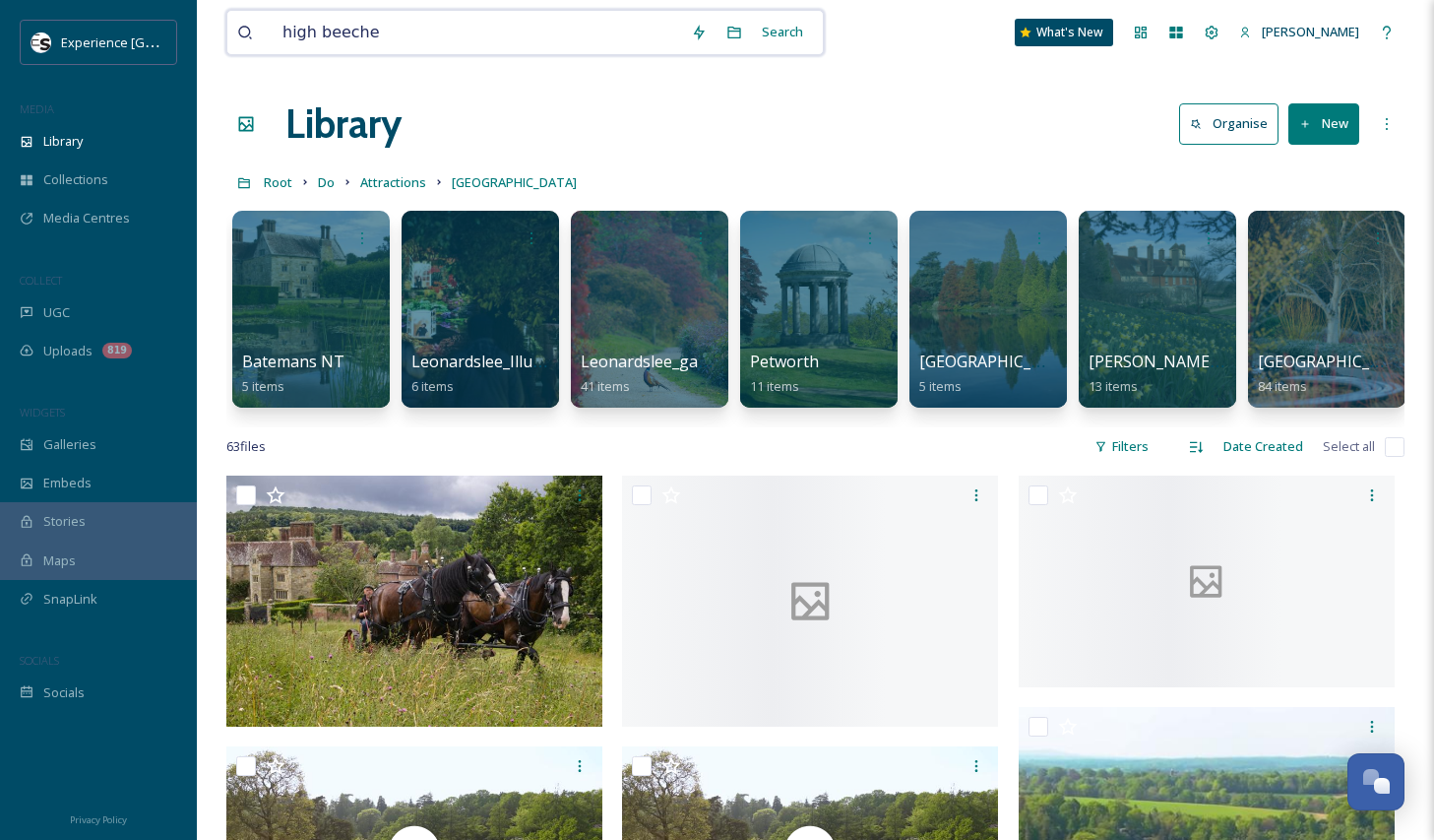
type input "high beeches"
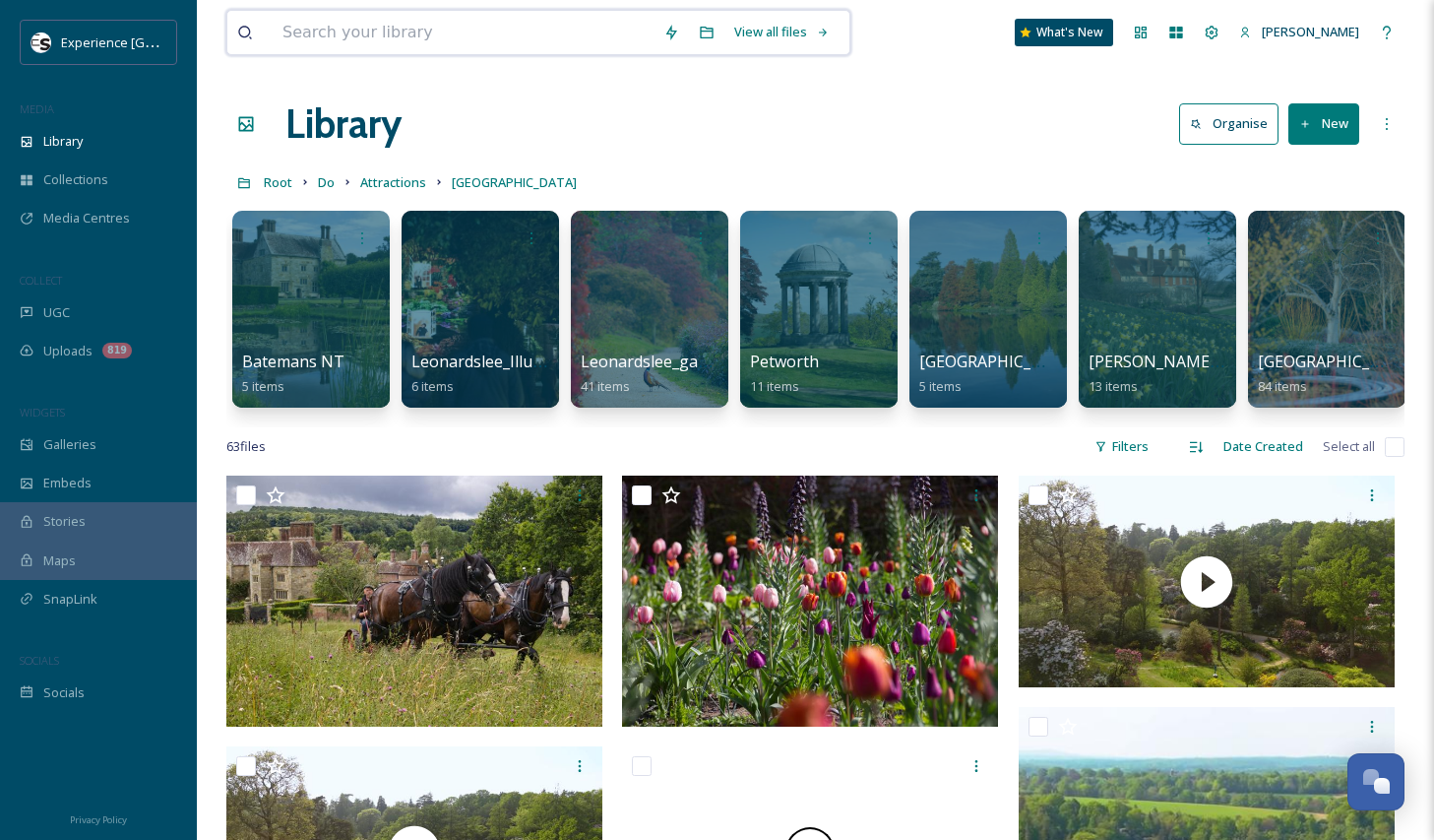
type input "l"
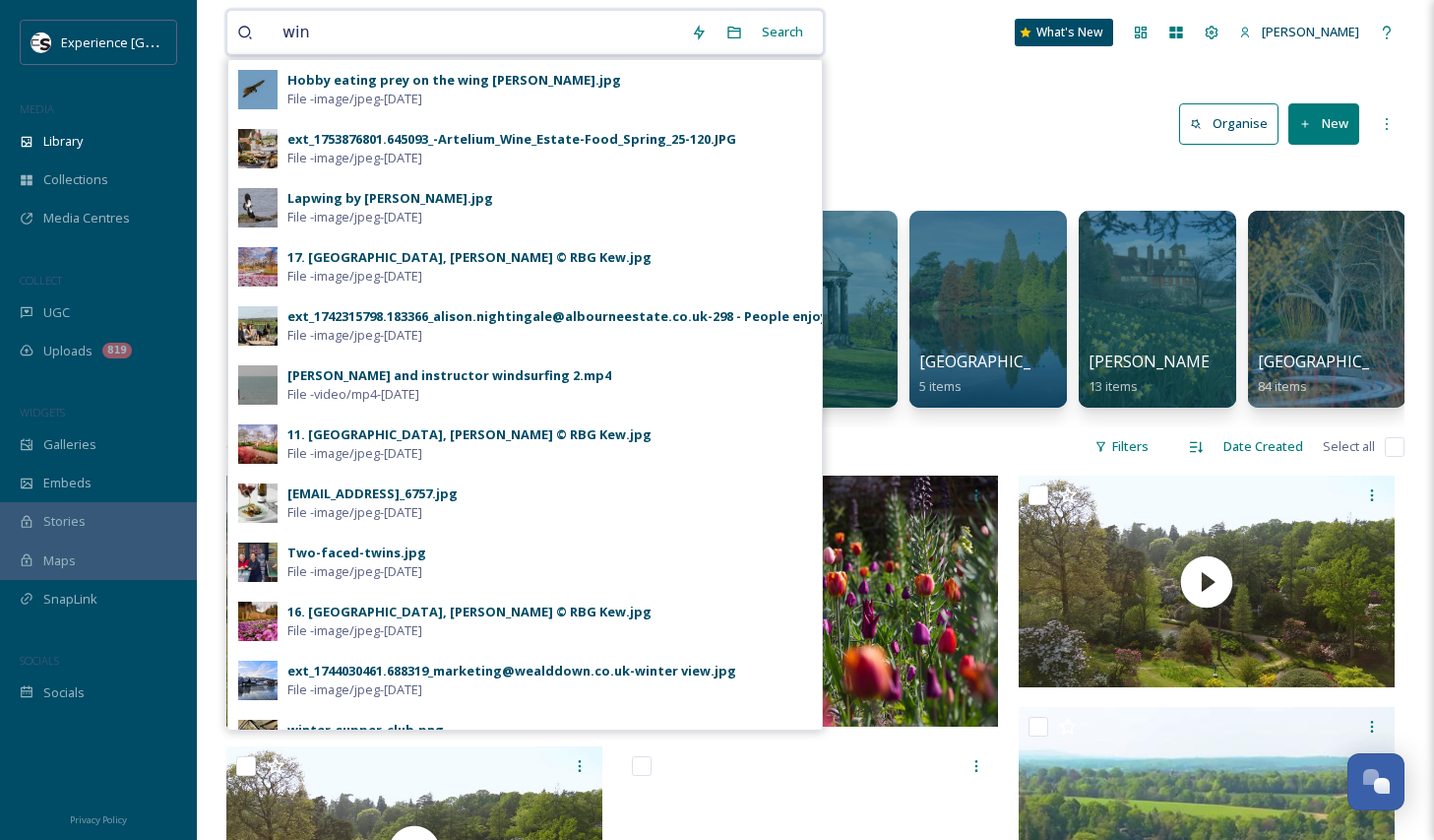
type input "win"
click at [483, 440] on div "11. [GEOGRAPHIC_DATA], [PERSON_NAME] © RBG Kew.jpg" at bounding box center [469, 434] width 365 height 19
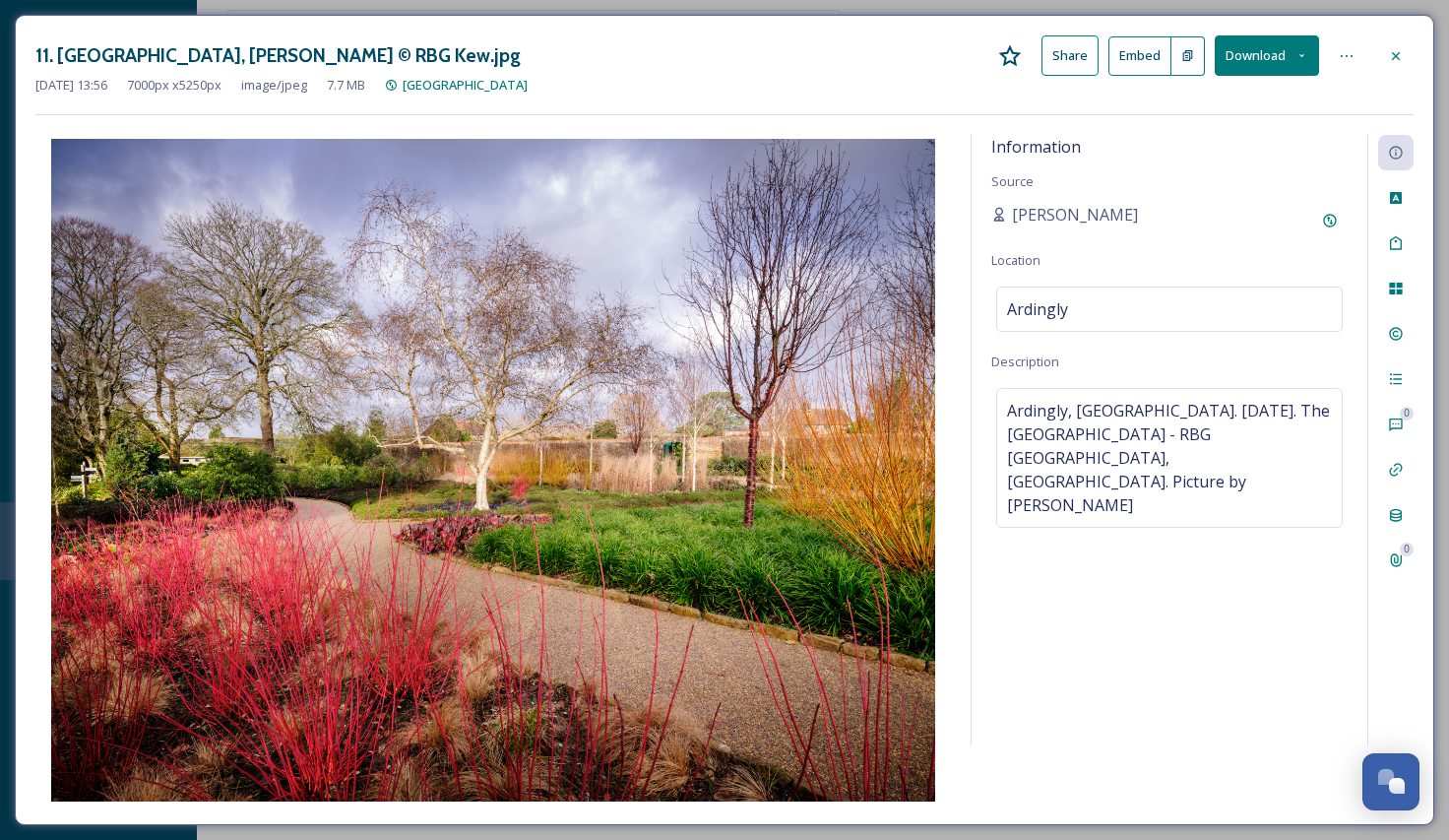
click at [1389, 50] on icon at bounding box center [1396, 56] width 16 height 16
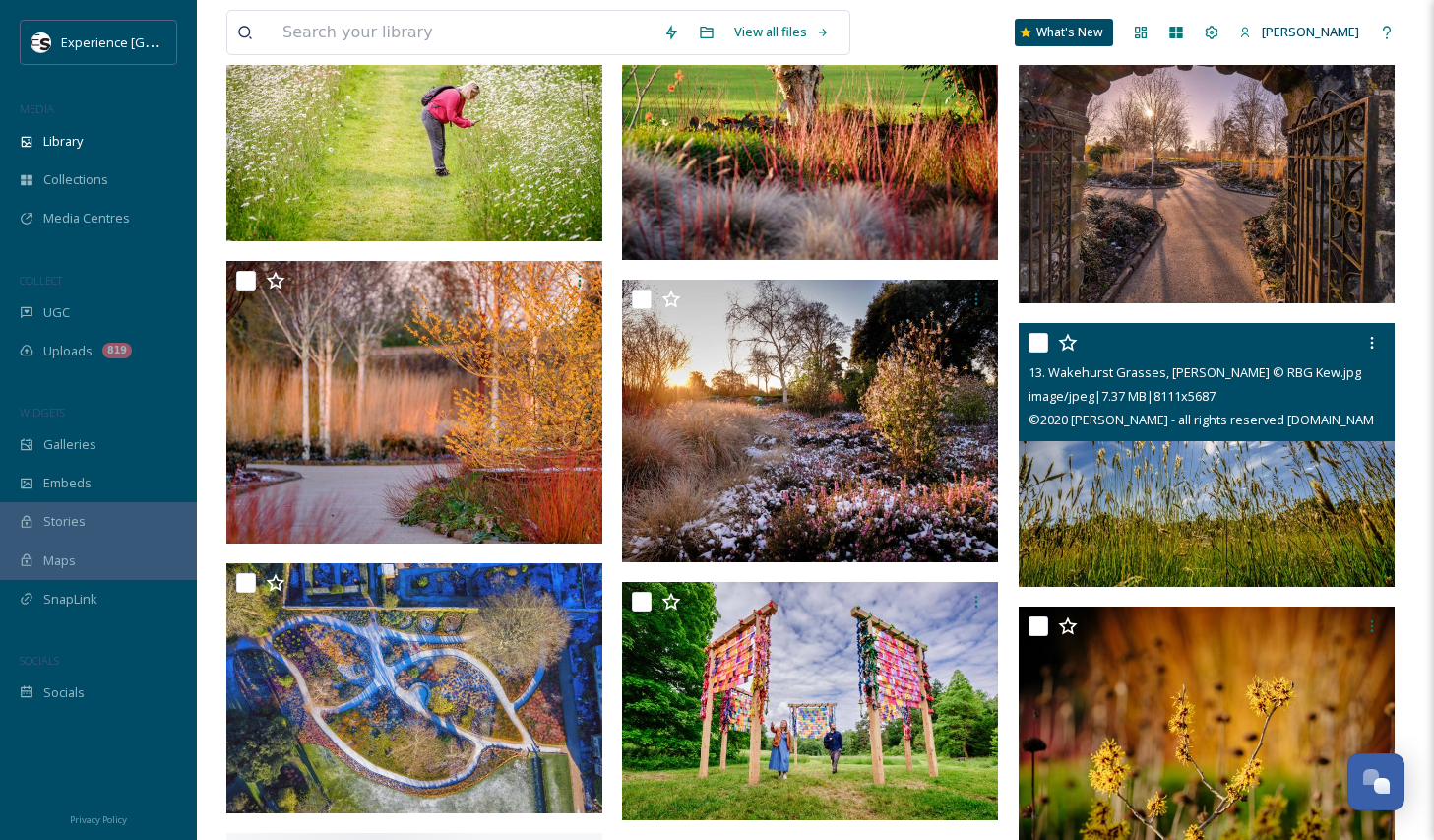
scroll to position [690, 0]
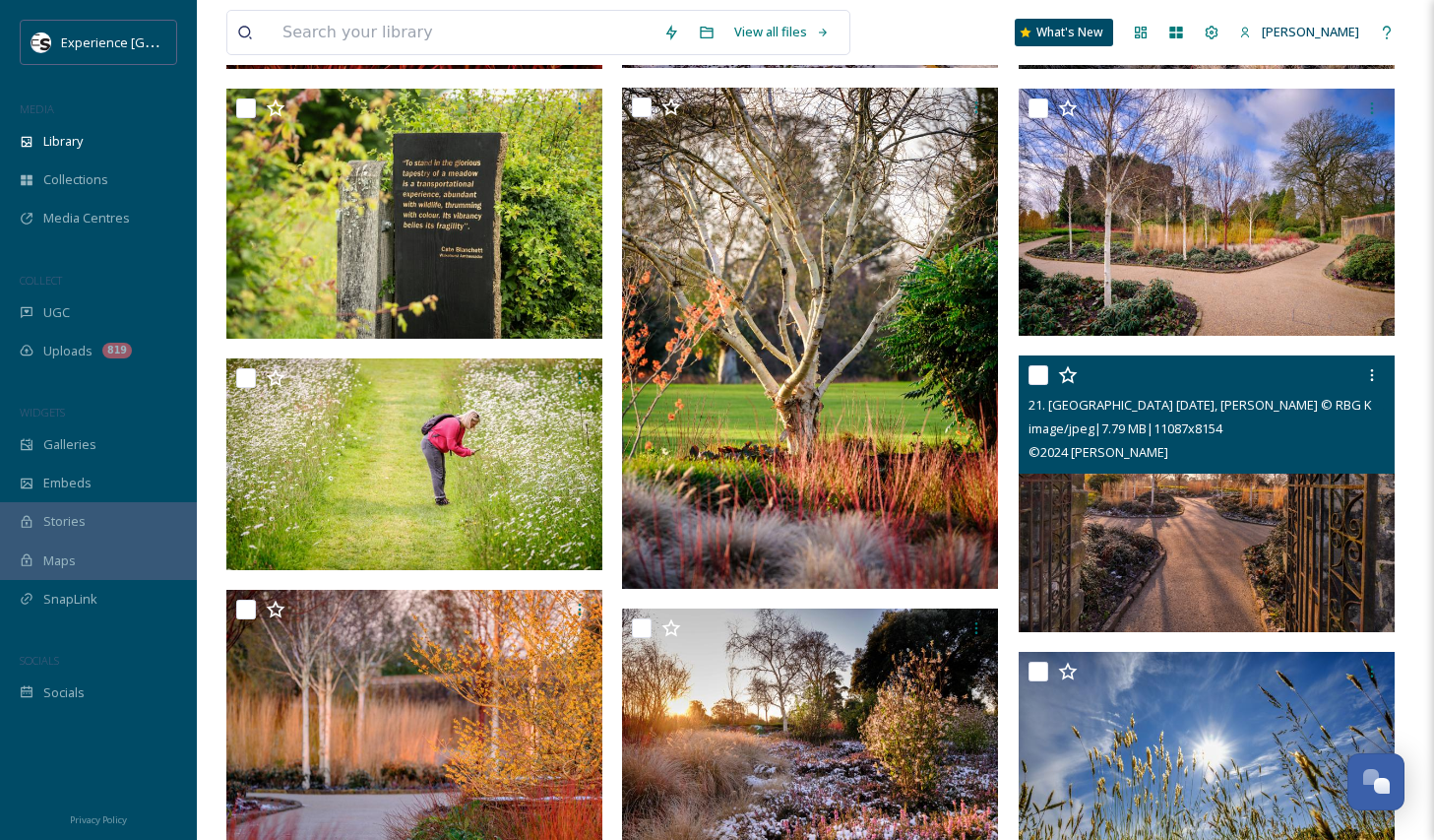
click at [1173, 516] on img at bounding box center [1207, 494] width 376 height 277
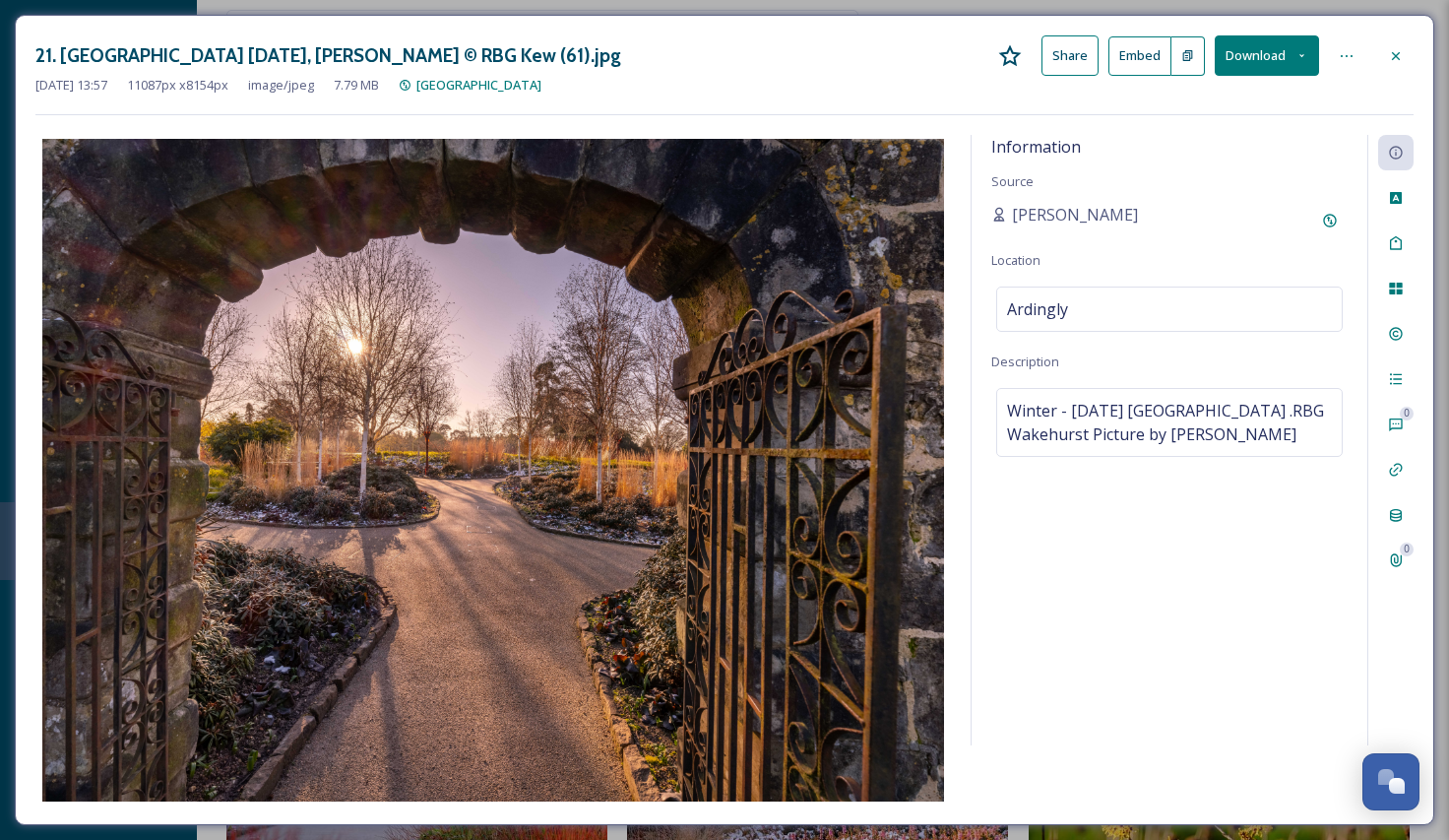
click at [1275, 75] on button "Download" at bounding box center [1267, 56] width 105 height 41
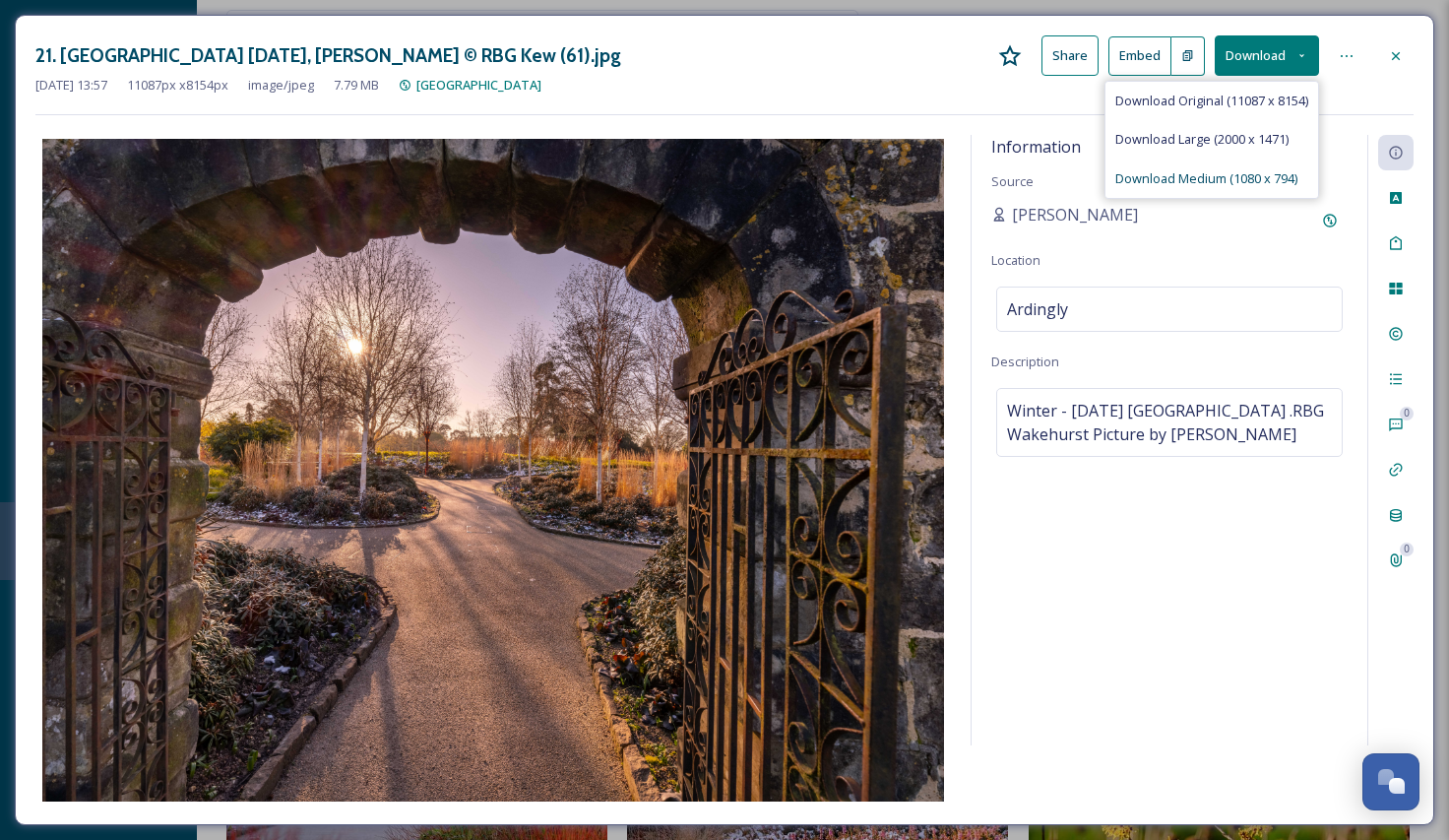
click at [1183, 173] on span "Download Medium (1080 x 794)" at bounding box center [1206, 178] width 182 height 19
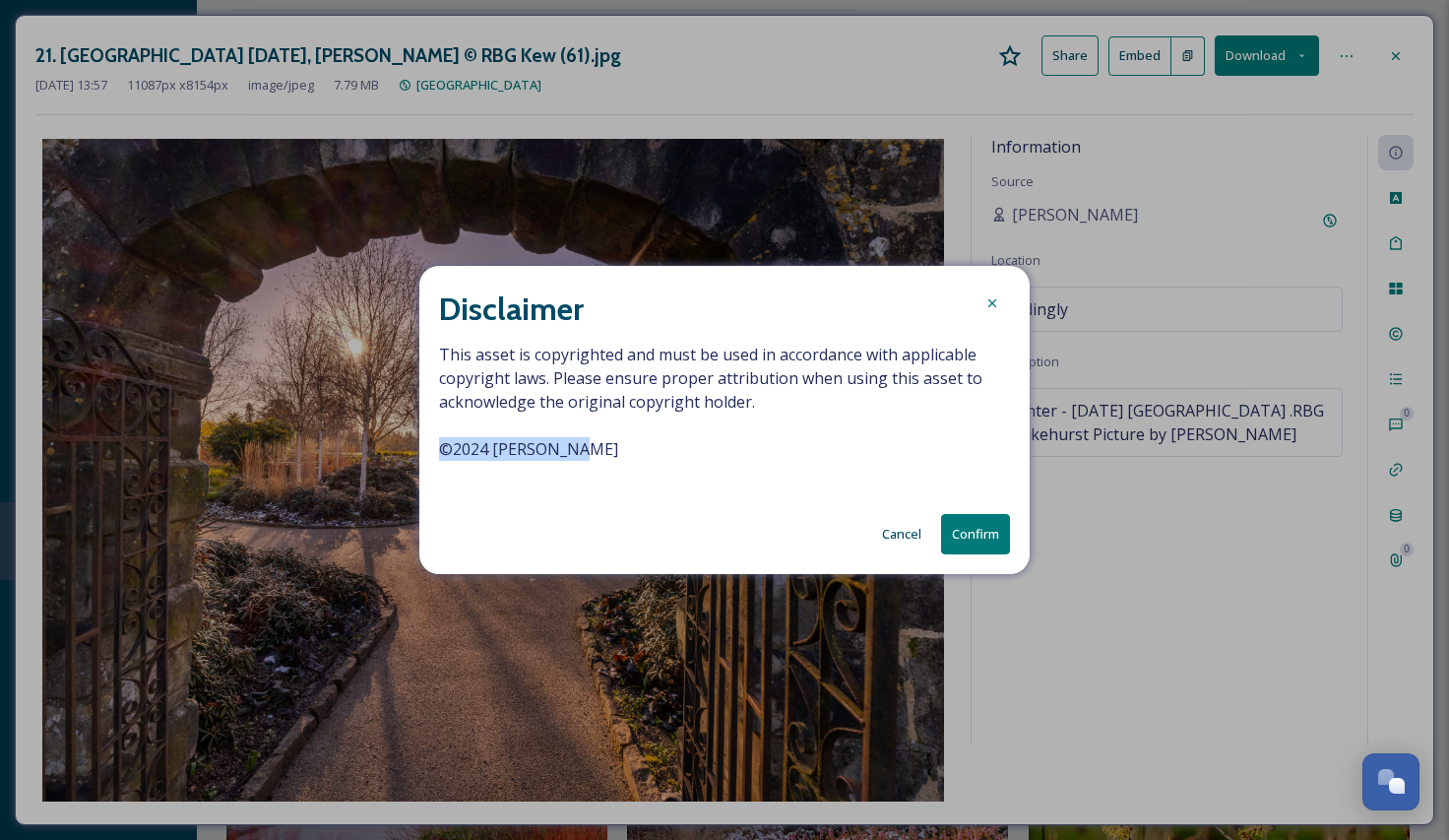
drag, startPoint x: 569, startPoint y: 457, endPoint x: 430, endPoint y: 445, distance: 139.5
click at [430, 445] on div "Disclaimer This asset is copyrighted and must be used in accordance with applic…" at bounding box center [724, 420] width 611 height 308
copy span "© 2024 [PERSON_NAME]"
click at [960, 532] on button "Confirm" at bounding box center [975, 534] width 69 height 41
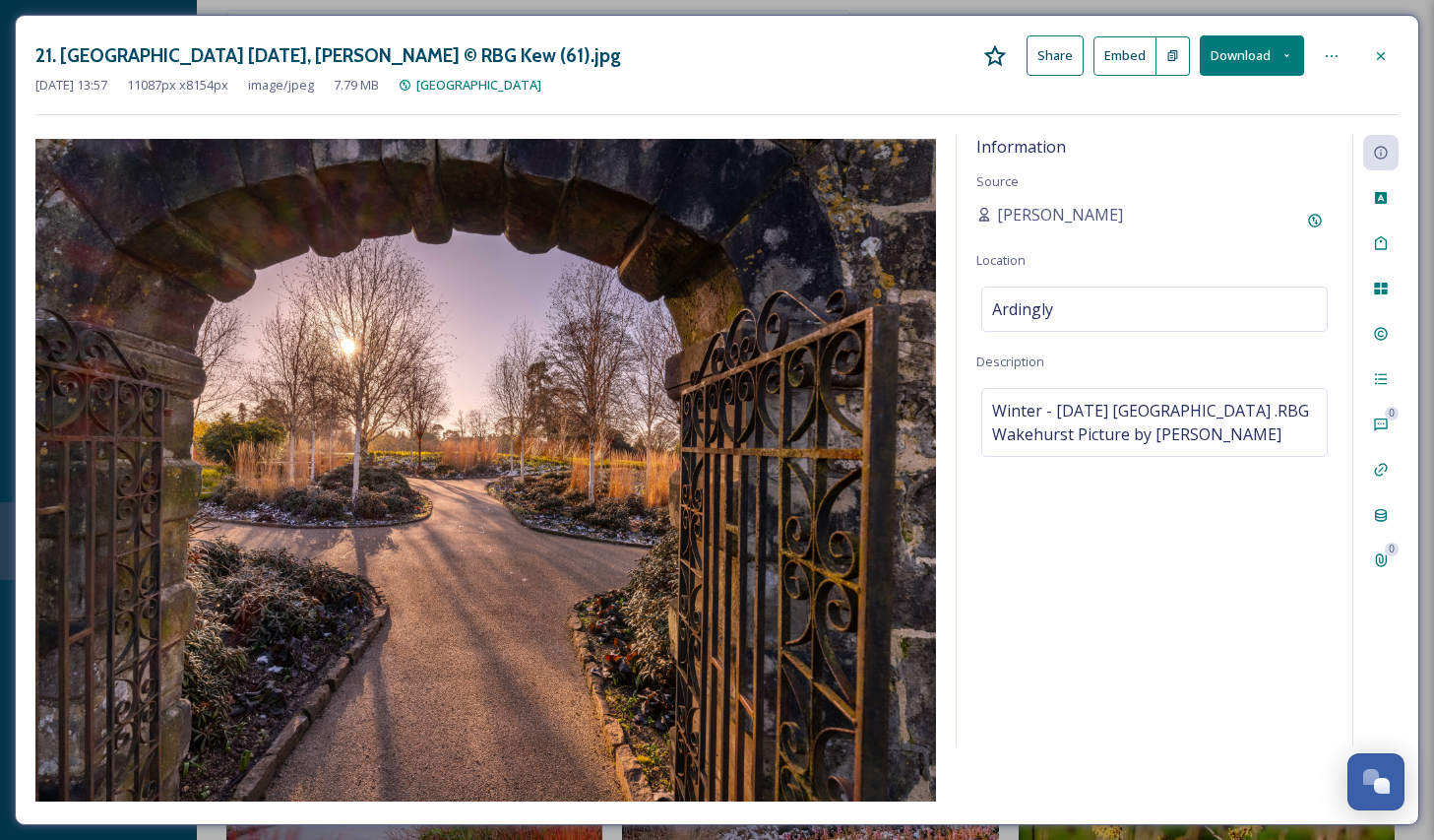
click at [741, 83] on div "[DATE] 13:57 11087 px x 8154 px image/jpeg 7.79 MB [GEOGRAPHIC_DATA]" at bounding box center [717, 85] width 1363 height 19
click at [1388, 60] on icon at bounding box center [1381, 56] width 16 height 16
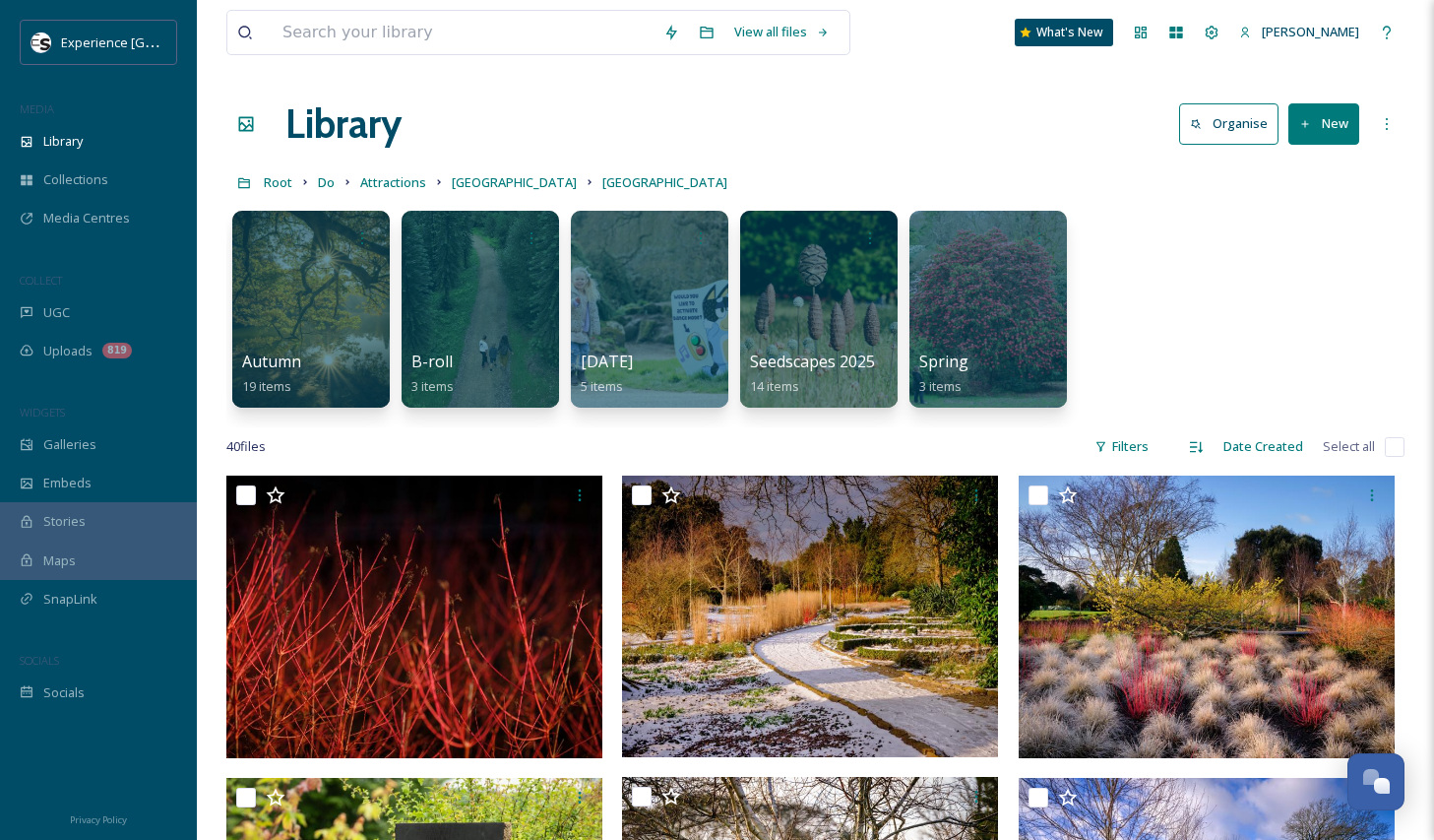
click at [65, 571] on div "Maps" at bounding box center [99, 560] width 197 height 39
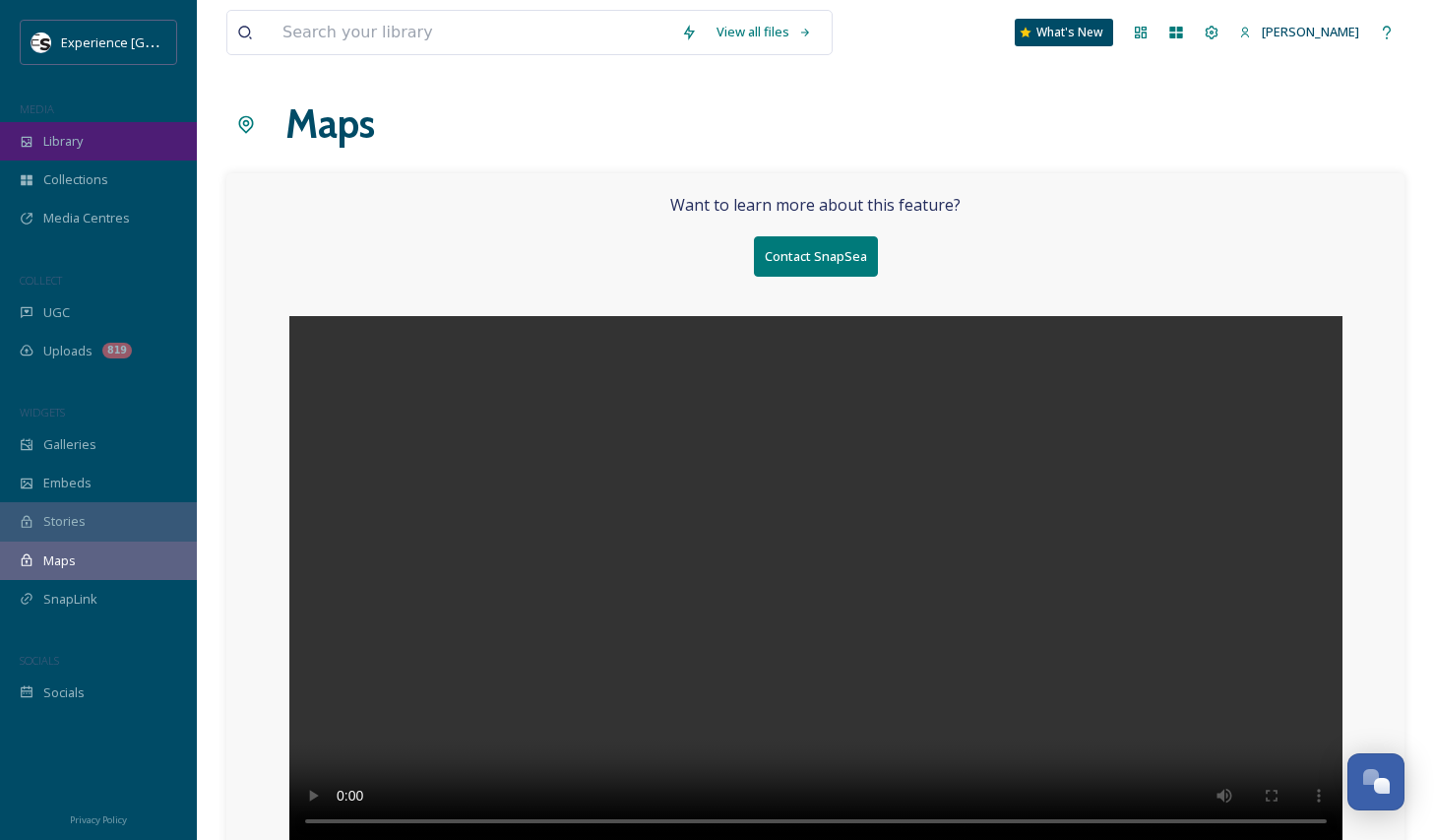
click at [78, 146] on span "Library" at bounding box center [63, 140] width 40 height 19
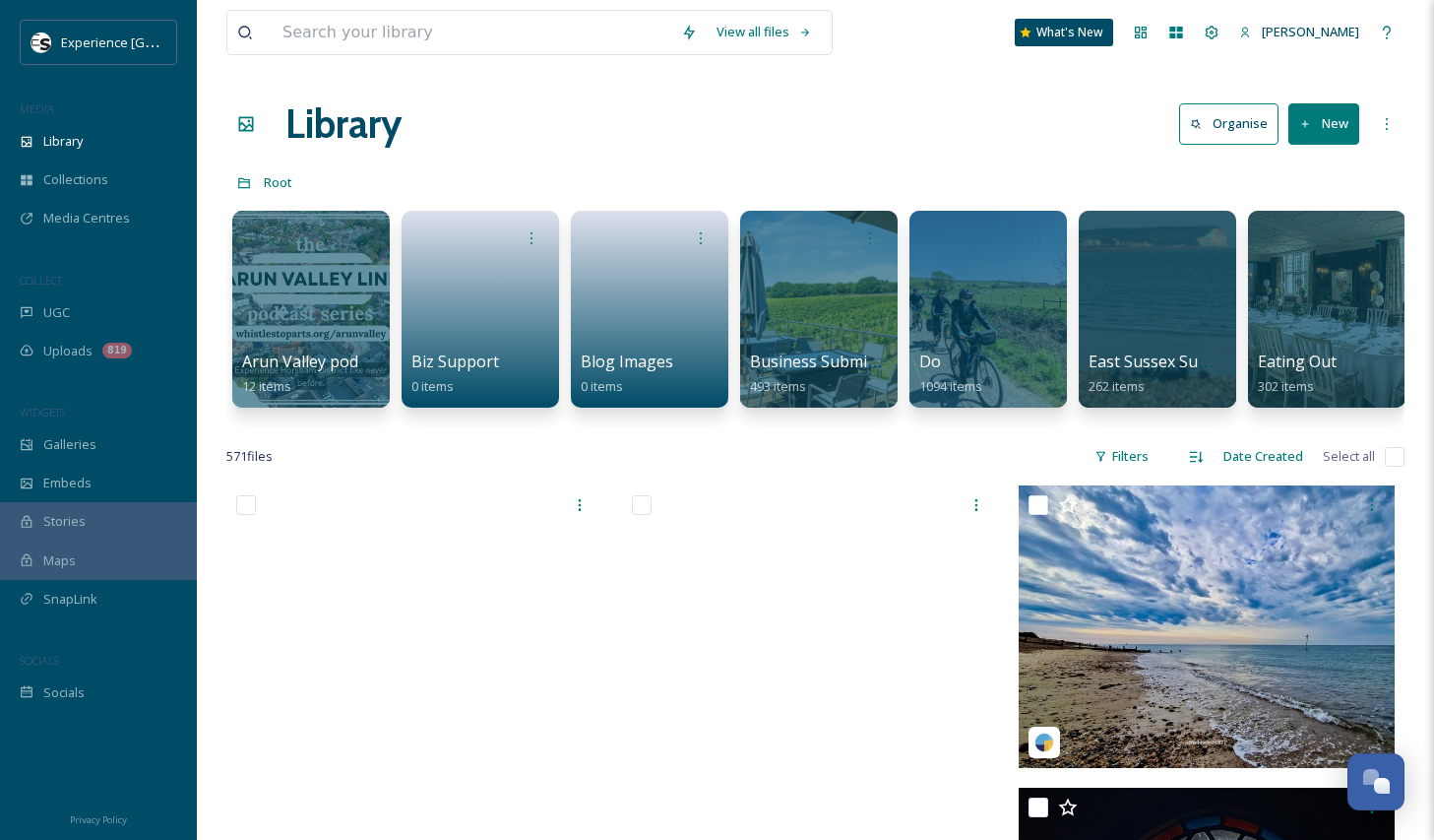
click at [936, 47] on div "View all files What's New [PERSON_NAME]" at bounding box center [815, 32] width 1179 height 65
click at [935, 38] on div "View all files What's New [PERSON_NAME]" at bounding box center [815, 32] width 1179 height 65
click at [408, 35] on input at bounding box center [472, 32] width 399 height 43
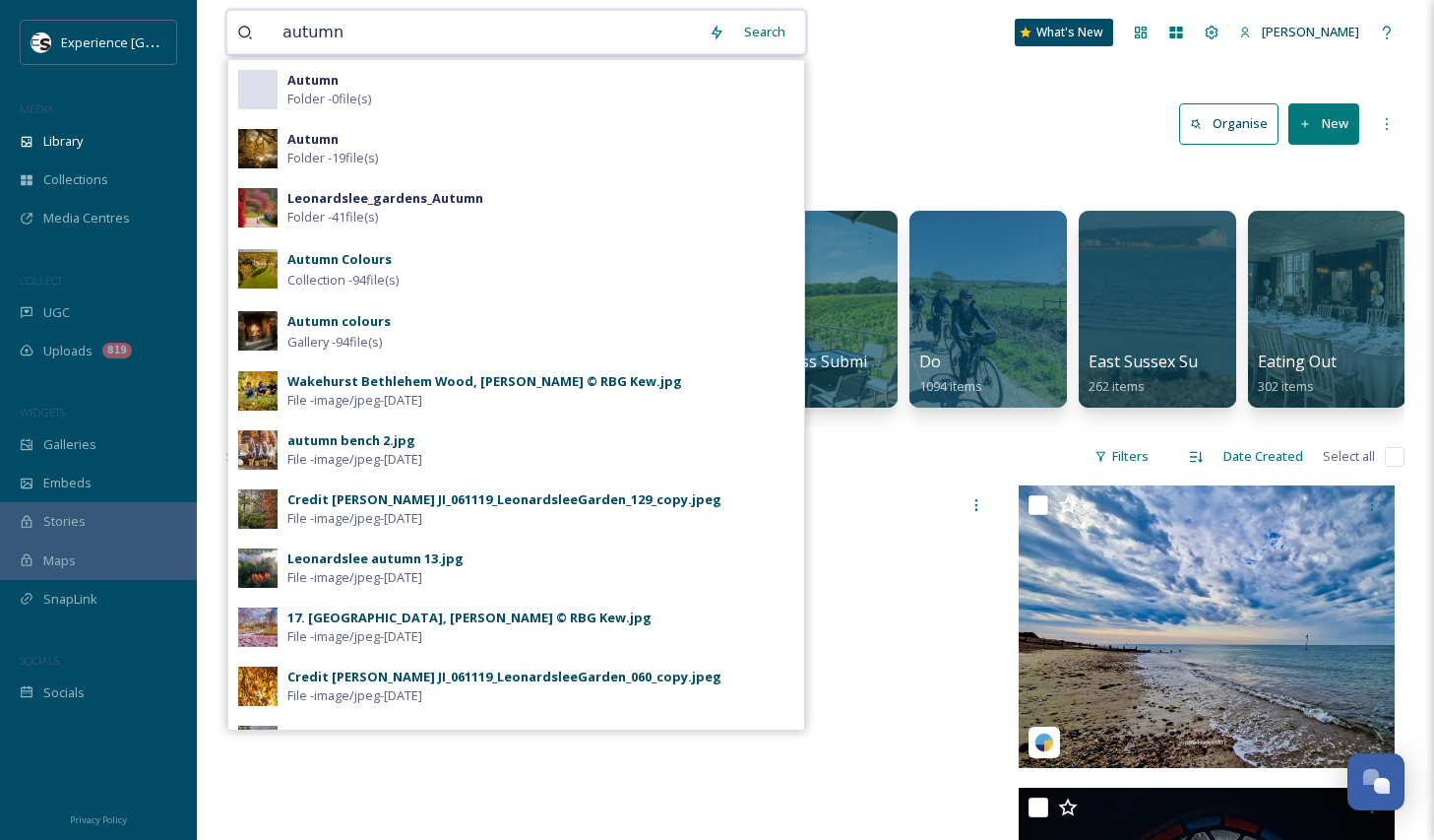
type input "autumn"
click at [951, 46] on div "autumn Search Autumn Folder - 0 file(s) Autumn Folder - 19 file(s) Leonardslee_…" at bounding box center [815, 32] width 1179 height 65
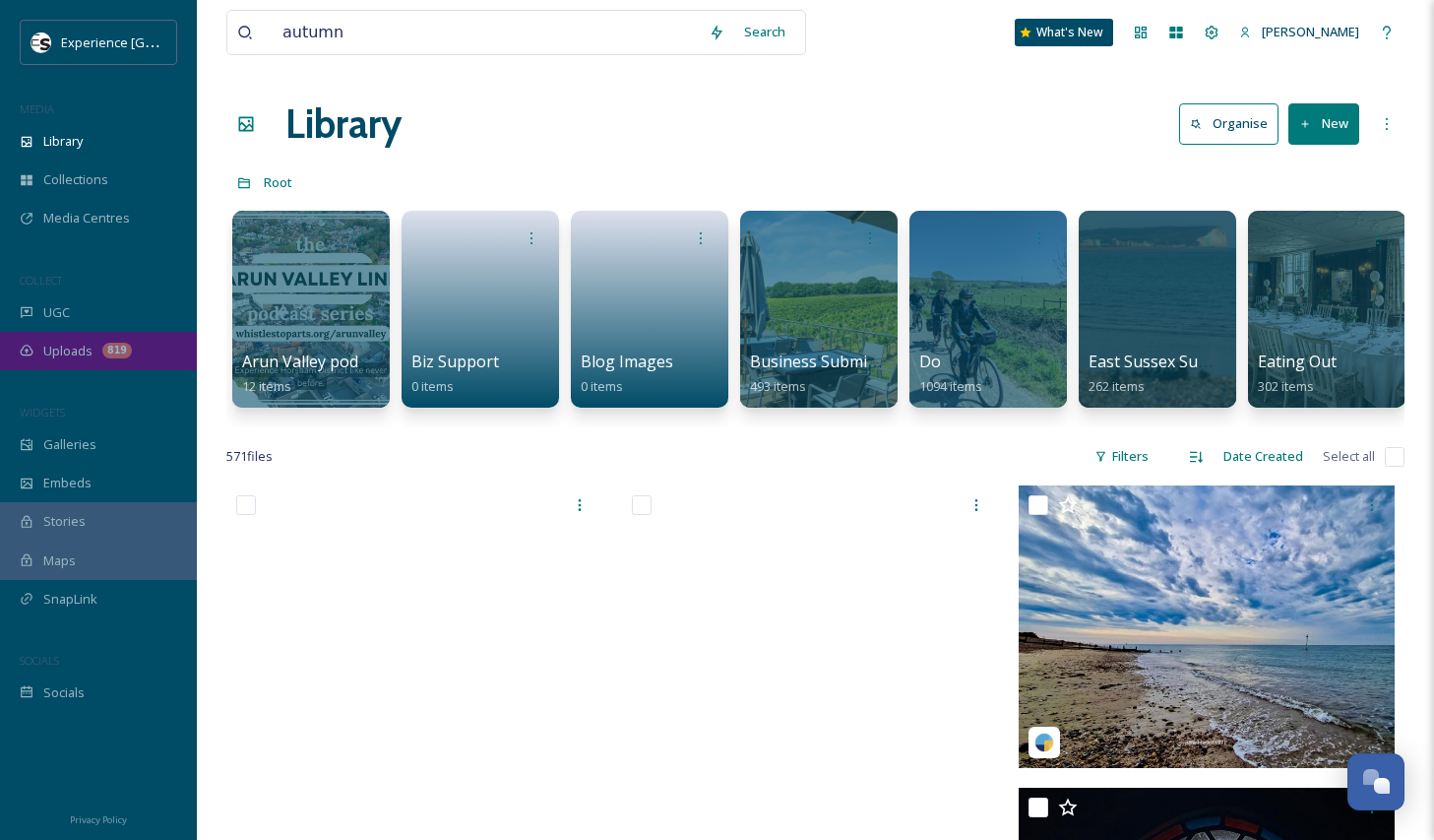
click at [59, 353] on span "Uploads" at bounding box center [67, 351] width 49 height 19
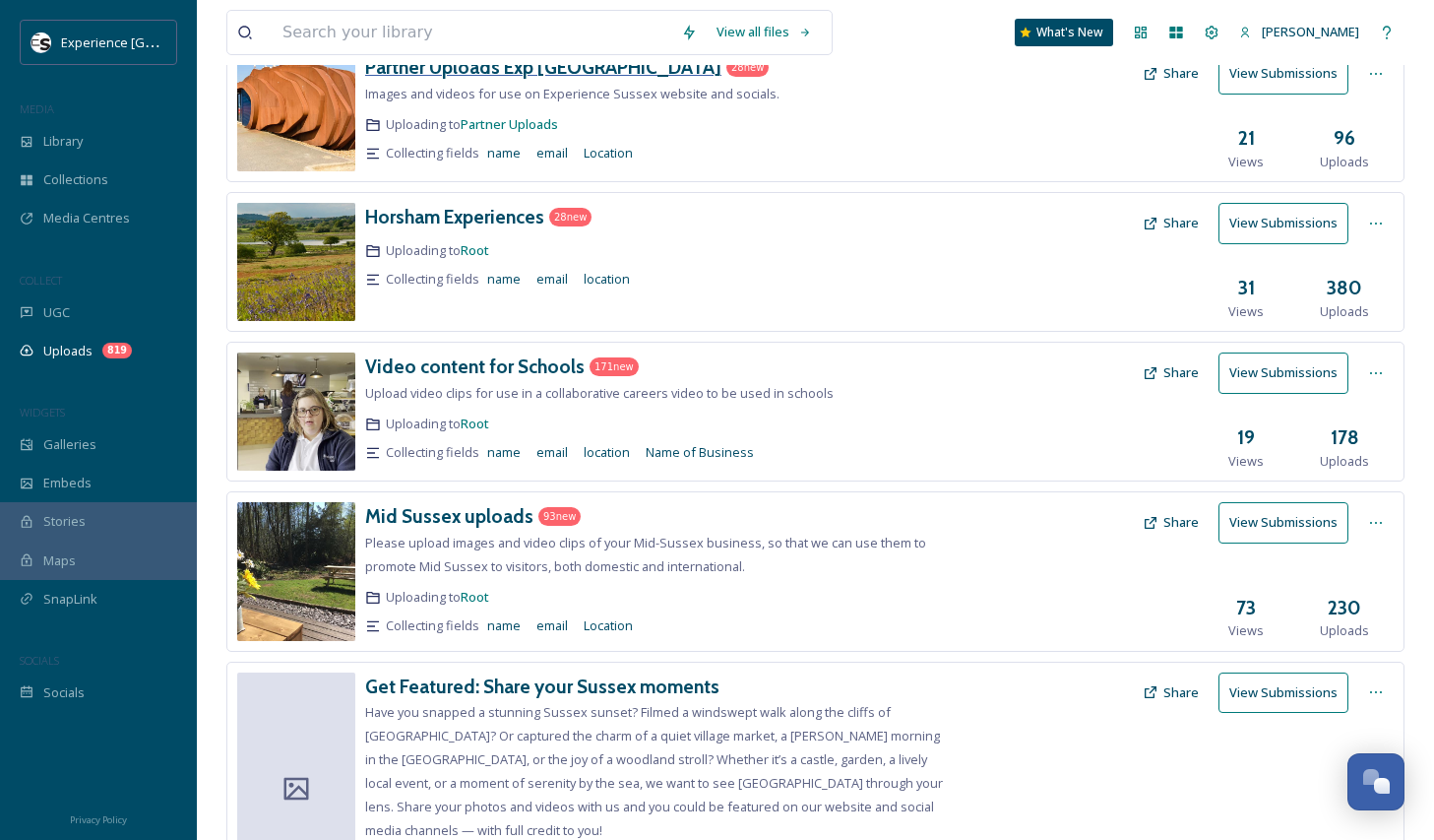
scroll to position [591, 0]
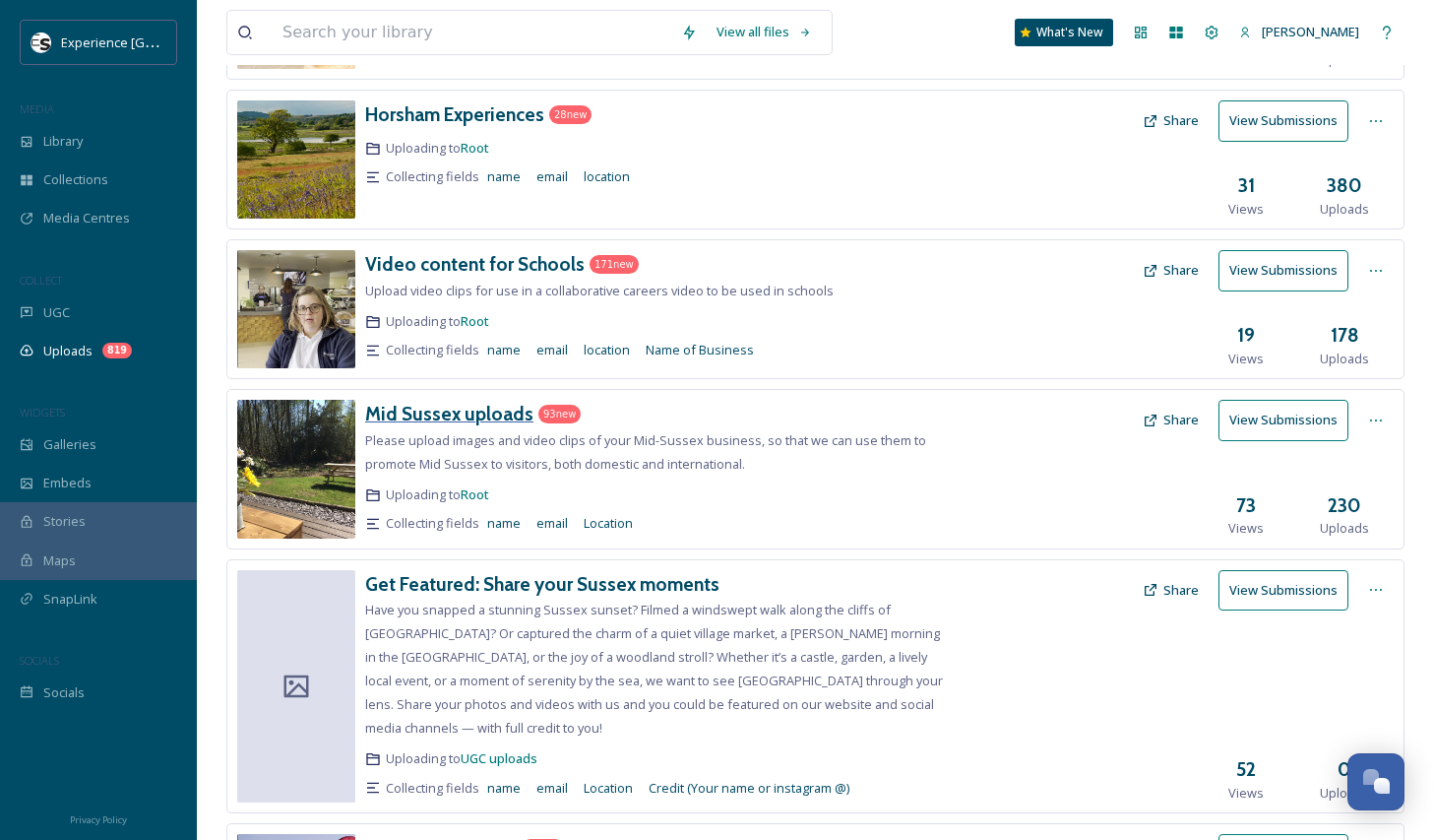
click at [492, 411] on h3 "Mid Sussex uploads" at bounding box center [449, 414] width 168 height 24
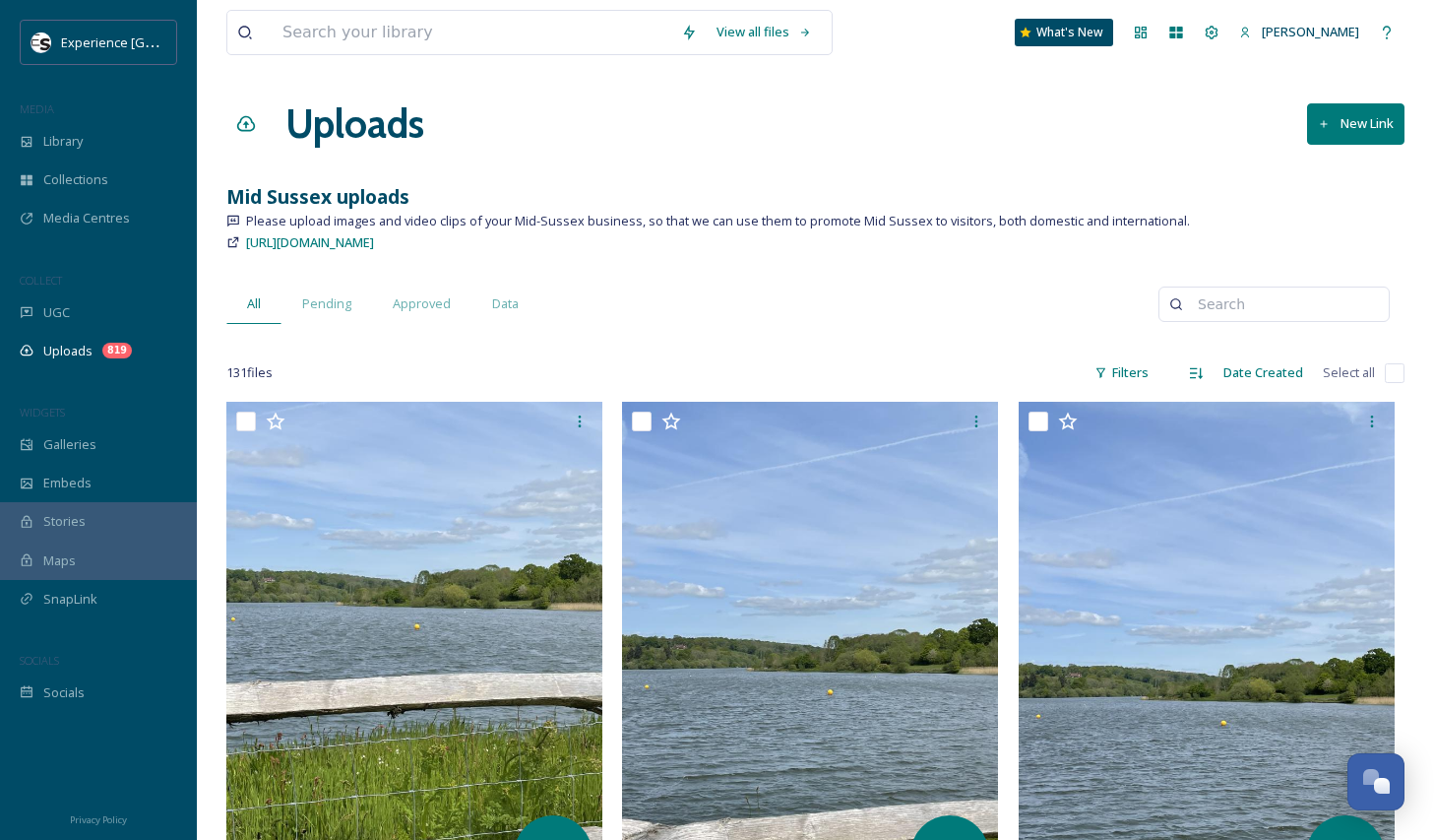
drag, startPoint x: 1095, startPoint y: 196, endPoint x: 1106, endPoint y: 234, distance: 39.6
click at [1106, 234] on div "[URL][DOMAIN_NAME]" at bounding box center [815, 242] width 1179 height 24
click at [479, 64] on div "View all files What's New [PERSON_NAME]" at bounding box center [815, 32] width 1179 height 65
click at [466, 33] on input at bounding box center [472, 32] width 399 height 43
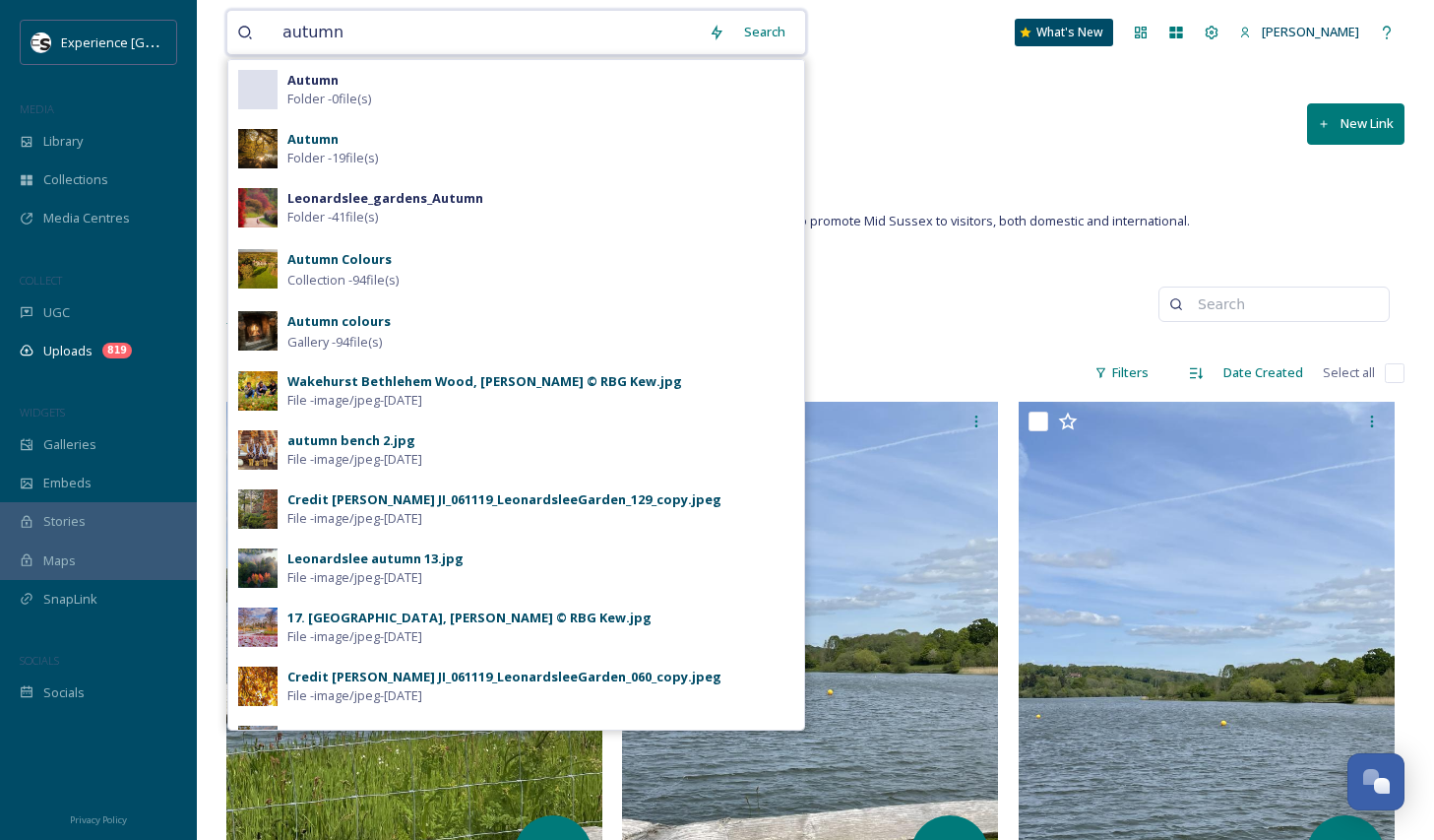
type input "autumn"
click at [309, 144] on strong "Autumn" at bounding box center [312, 139] width 51 height 18
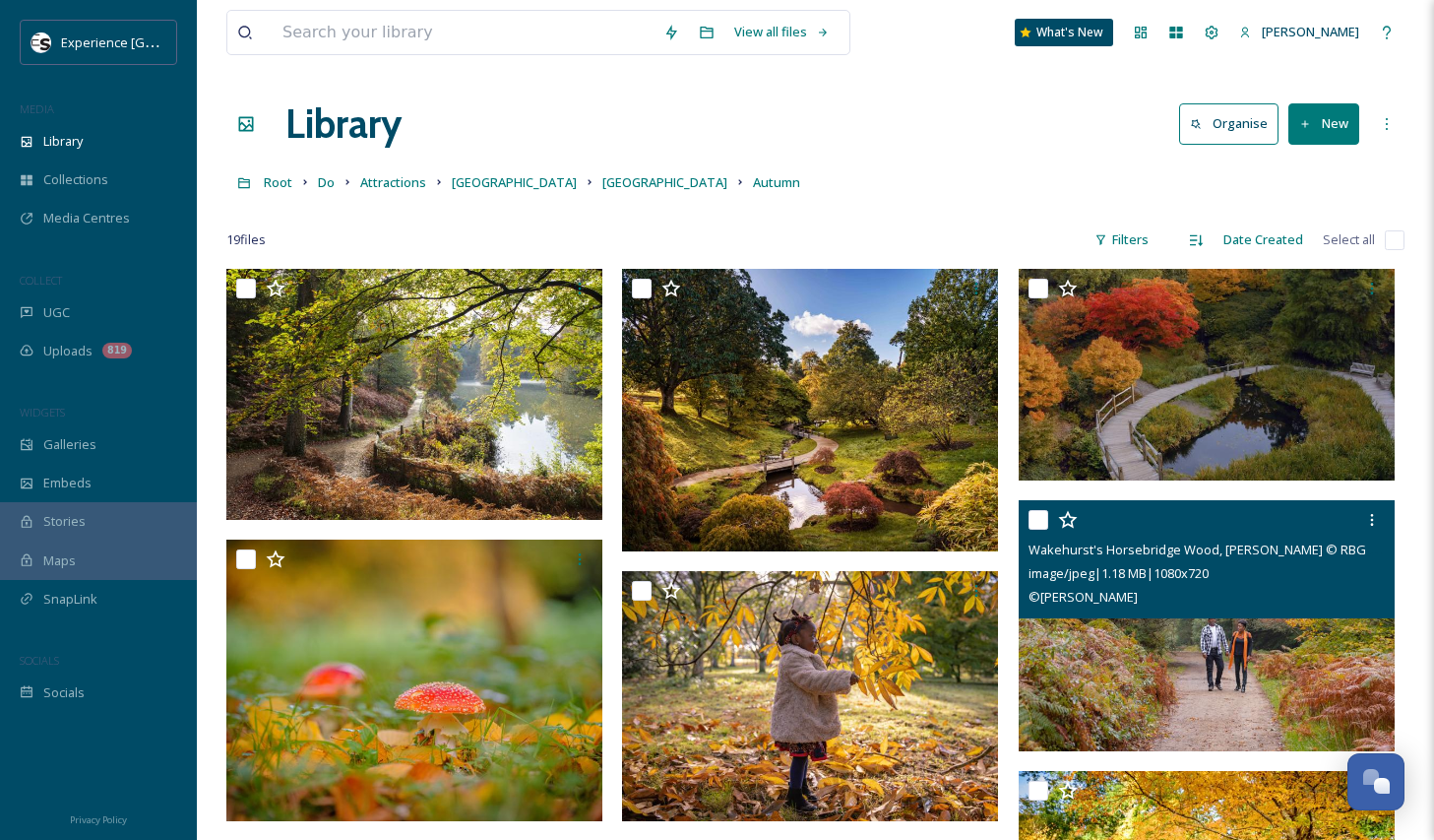
click at [1239, 668] on img at bounding box center [1207, 626] width 376 height 251
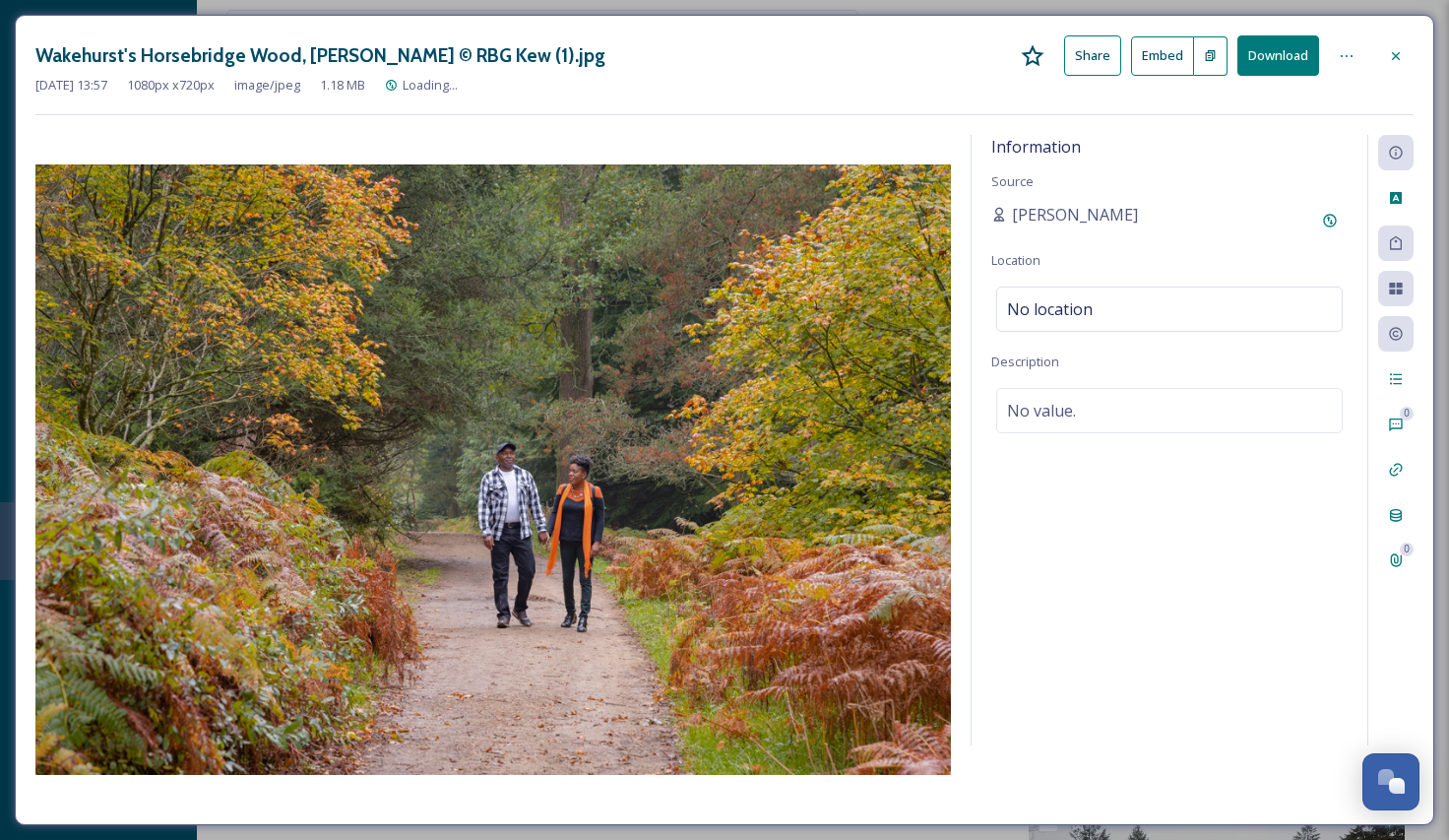
click at [1395, 55] on icon at bounding box center [1396, 55] width 8 height 8
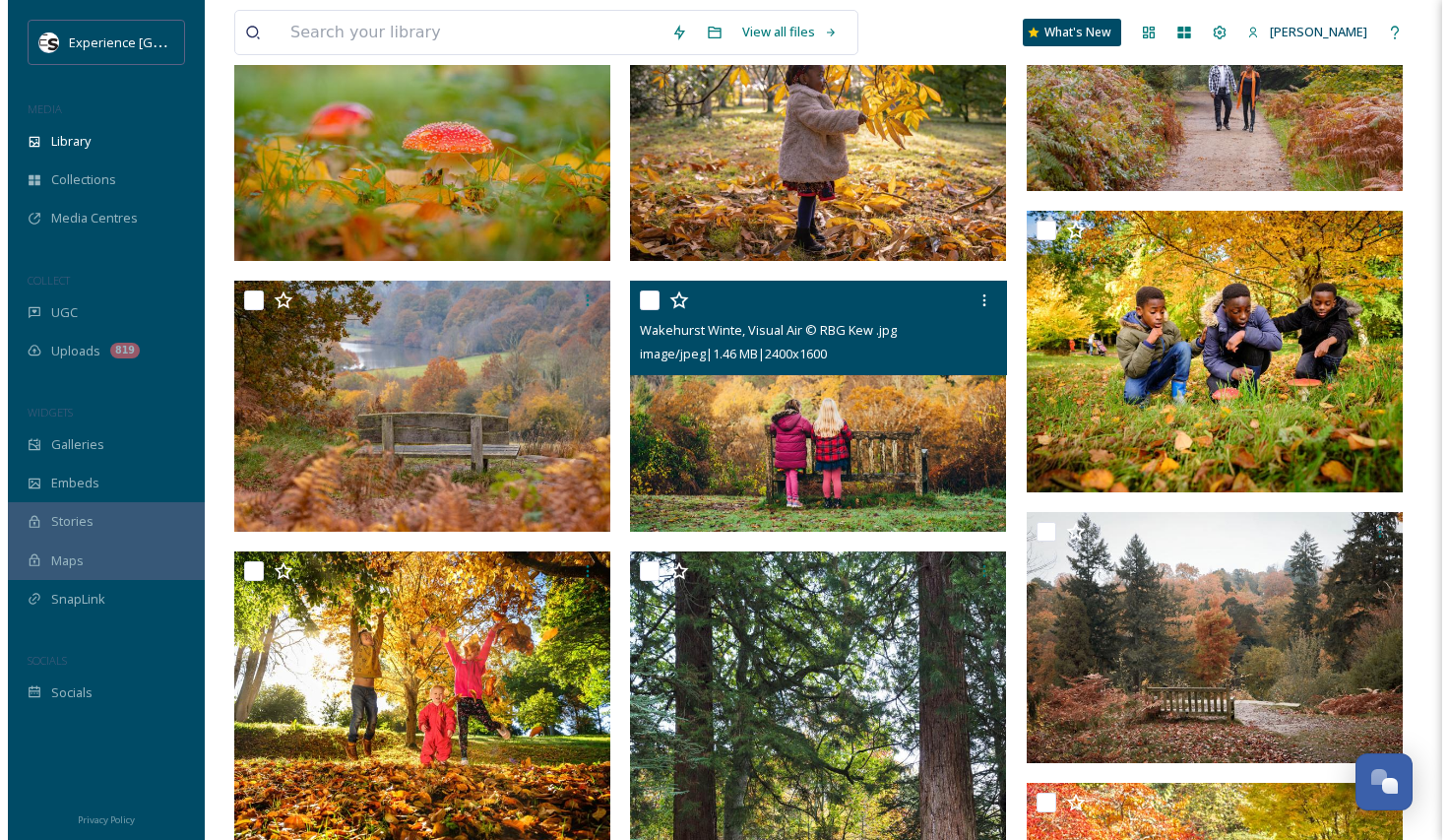
scroll to position [886, 0]
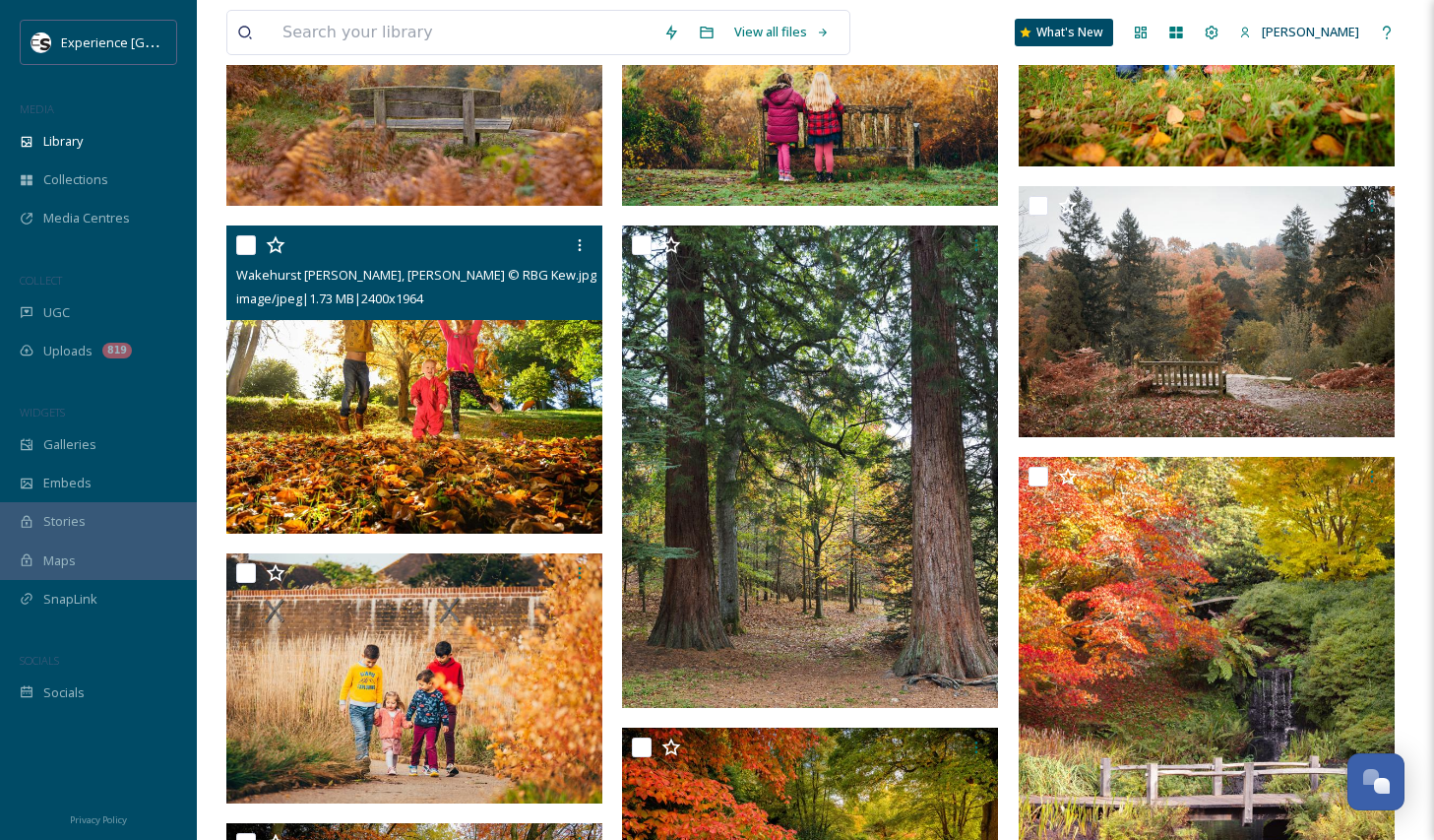
click at [371, 425] on img at bounding box center [414, 379] width 376 height 308
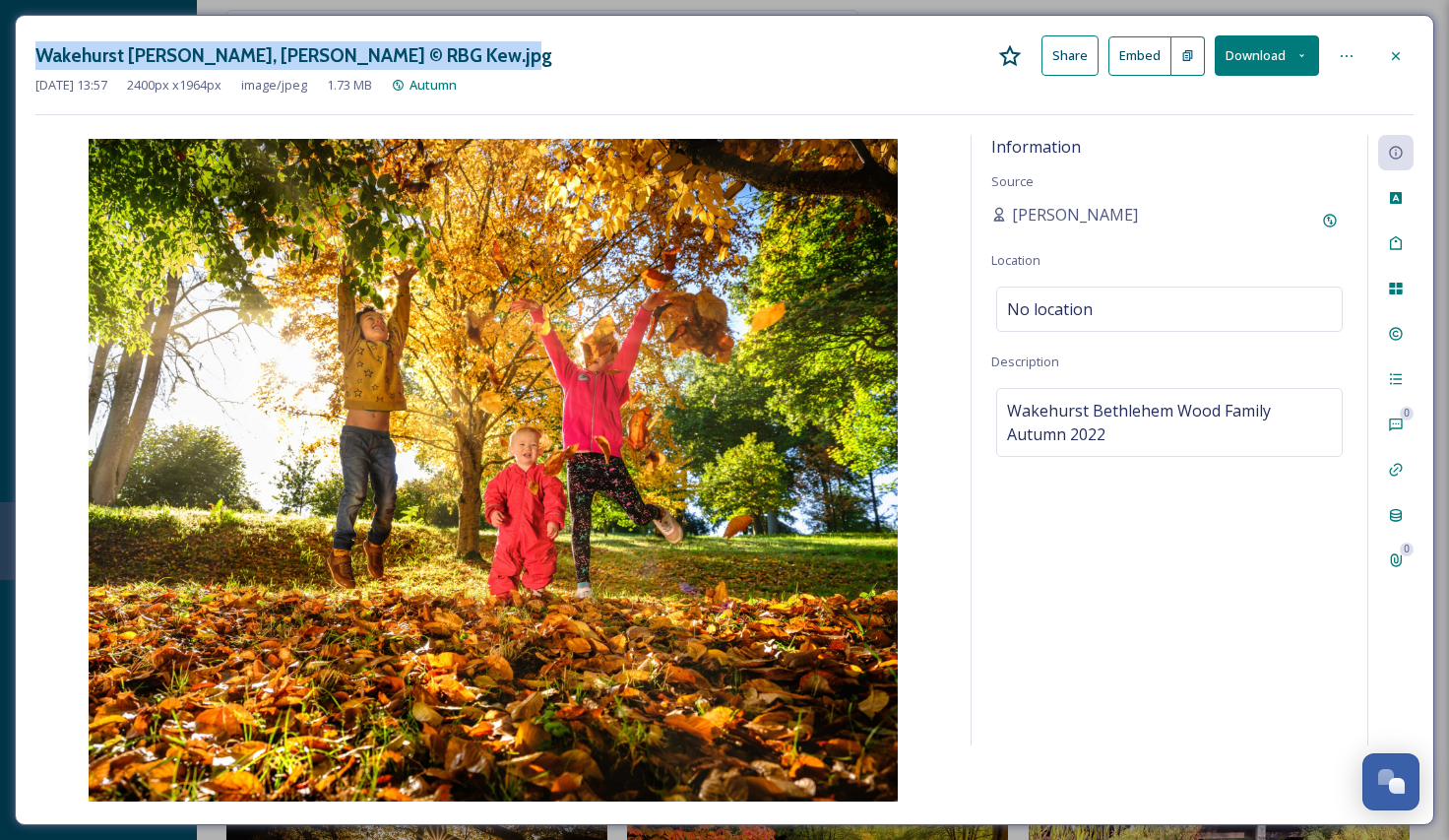
drag, startPoint x: 511, startPoint y: 53, endPoint x: 34, endPoint y: 44, distance: 477.1
click at [34, 44] on div "Wakehurst [PERSON_NAME], [PERSON_NAME] © RBG Kew.jpg Share Embed Download [DATE…" at bounding box center [724, 420] width 1420 height 810
copy h3 "Wakehurst [PERSON_NAME], [PERSON_NAME] © RBG Kew.jpg"
click at [1268, 60] on button "Download" at bounding box center [1267, 56] width 105 height 41
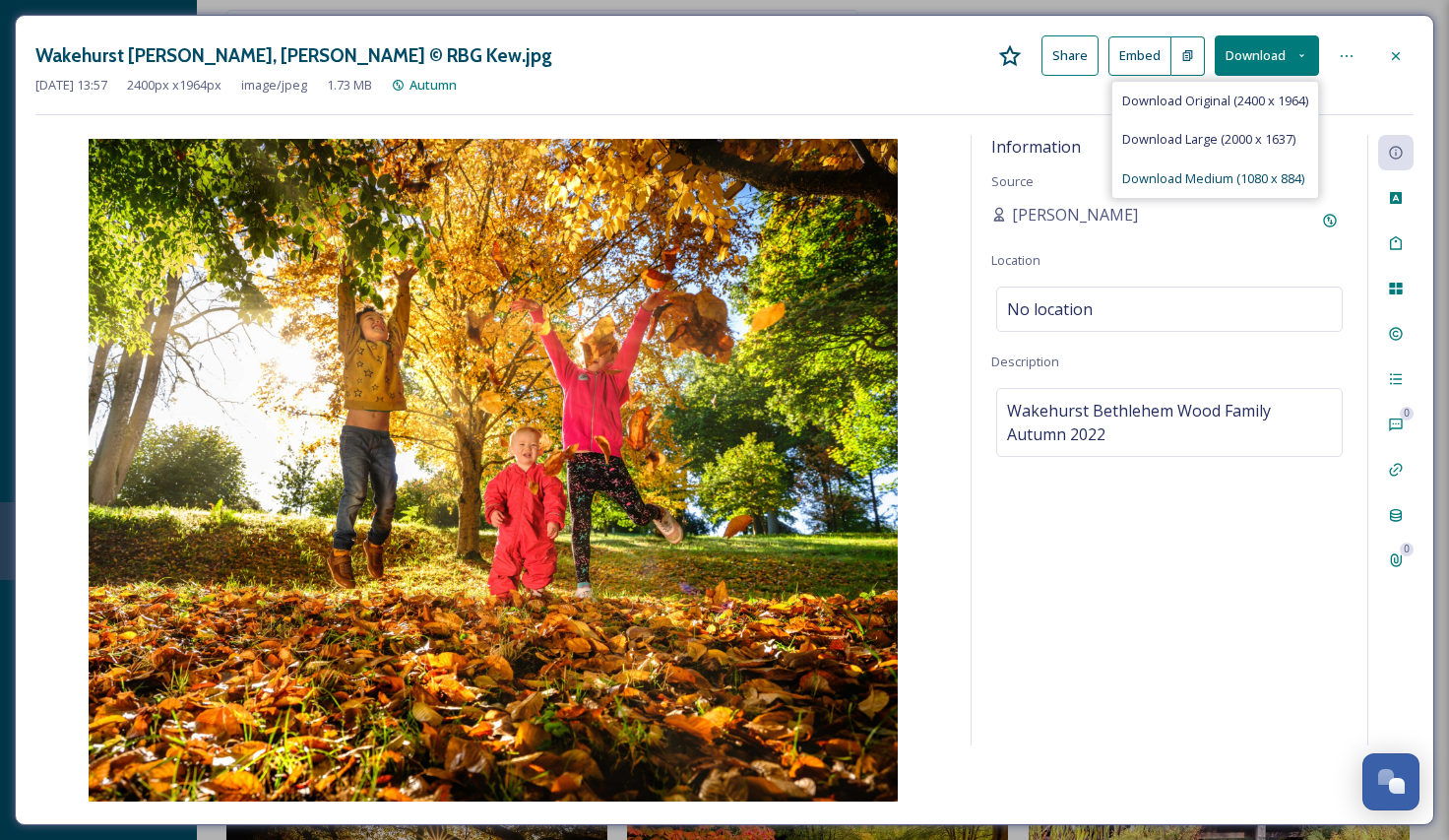
click at [1207, 179] on span "Download Medium (1080 x 884)" at bounding box center [1213, 178] width 182 height 19
